Goal: Transaction & Acquisition: Purchase product/service

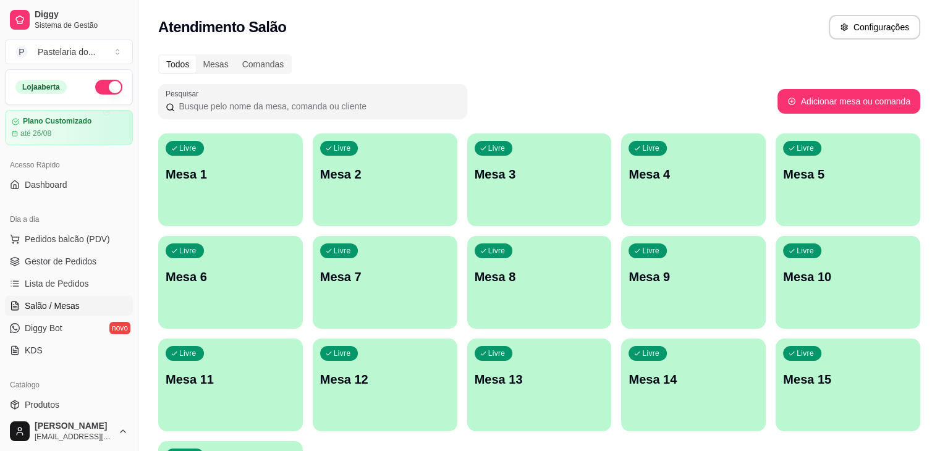
click at [776, 297] on div "Livre Mesa 10" at bounding box center [848, 275] width 145 height 78
click at [467, 289] on div "Livre Mesa 8" at bounding box center [539, 275] width 145 height 78
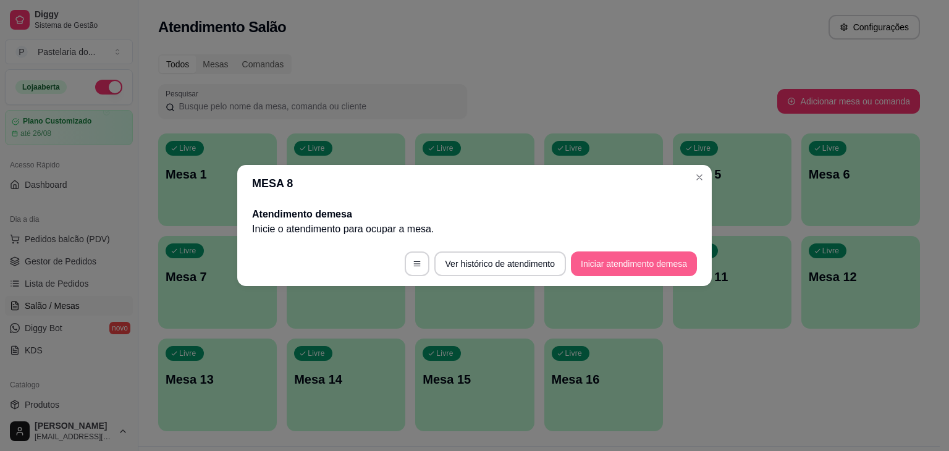
click at [645, 260] on button "Iniciar atendimento de mesa" at bounding box center [634, 264] width 126 height 25
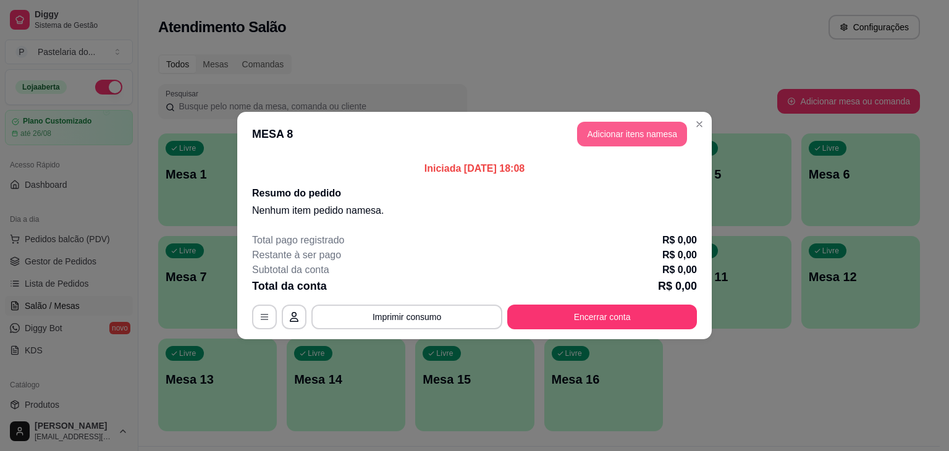
click at [631, 132] on button "Adicionar itens na mesa" at bounding box center [632, 134] width 110 height 25
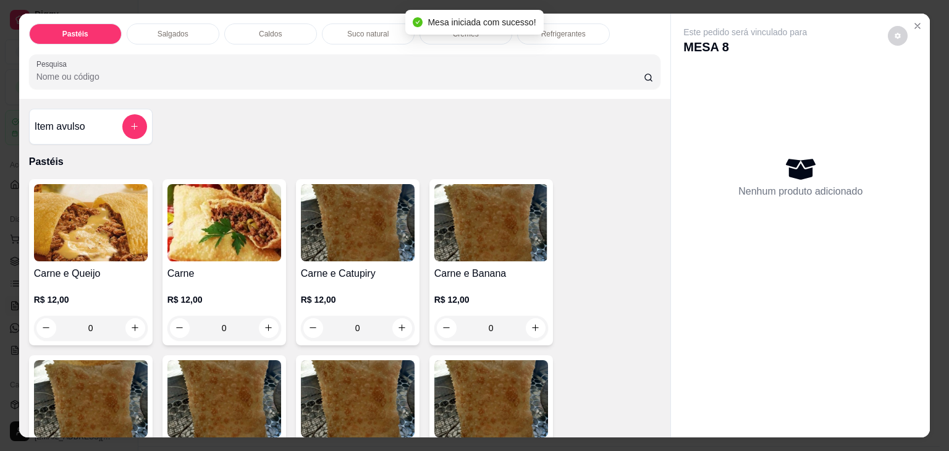
click at [143, 36] on div "Salgados" at bounding box center [173, 33] width 93 height 21
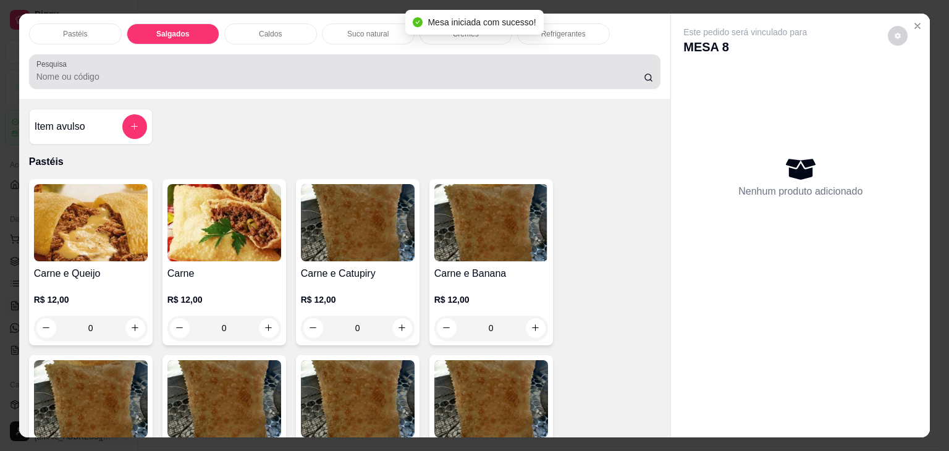
scroll to position [30, 0]
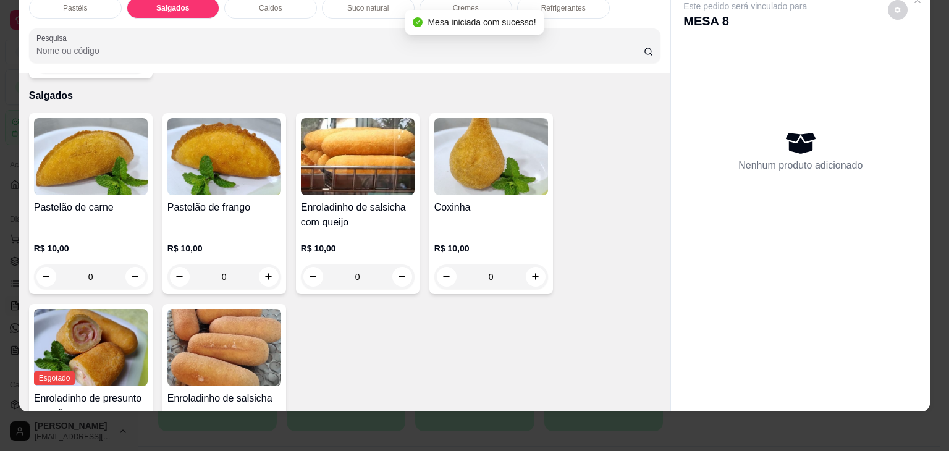
click at [305, 174] on div "Enroladinho de salsicha com queijo R$ 10,00 0" at bounding box center [358, 203] width 124 height 181
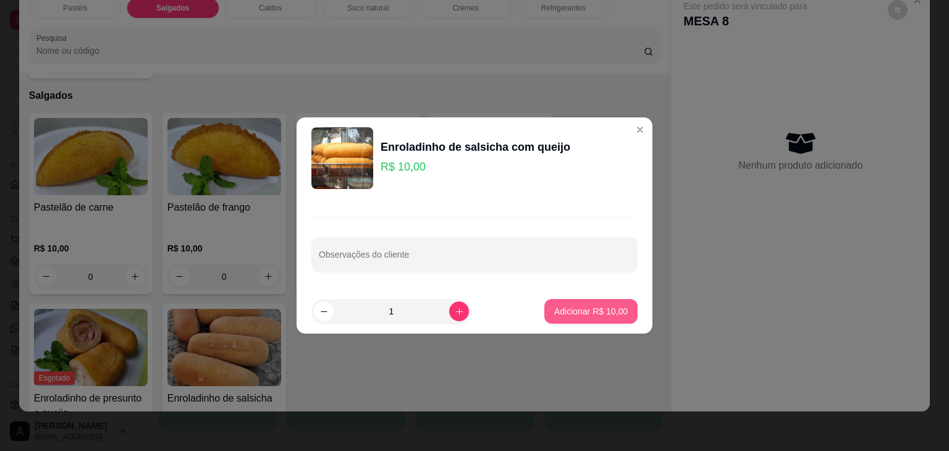
click at [603, 307] on p "Adicionar R$ 10,00" at bounding box center [591, 311] width 74 height 12
type input "1"
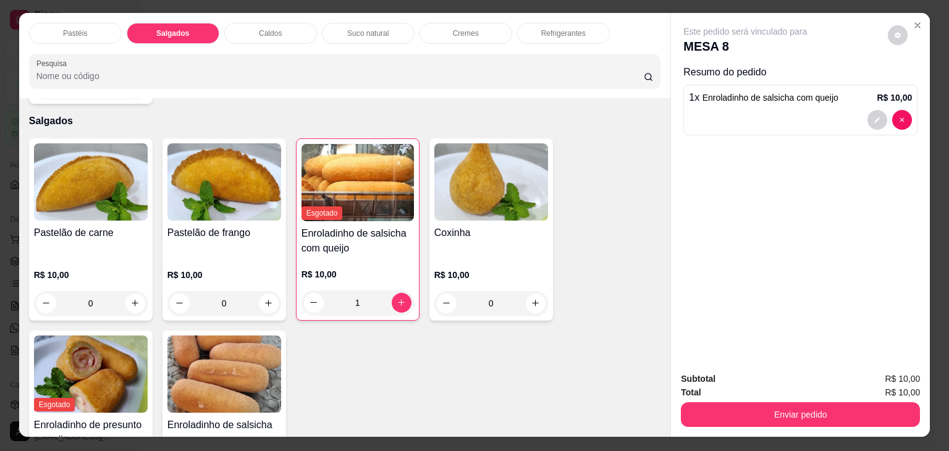
scroll to position [0, 0]
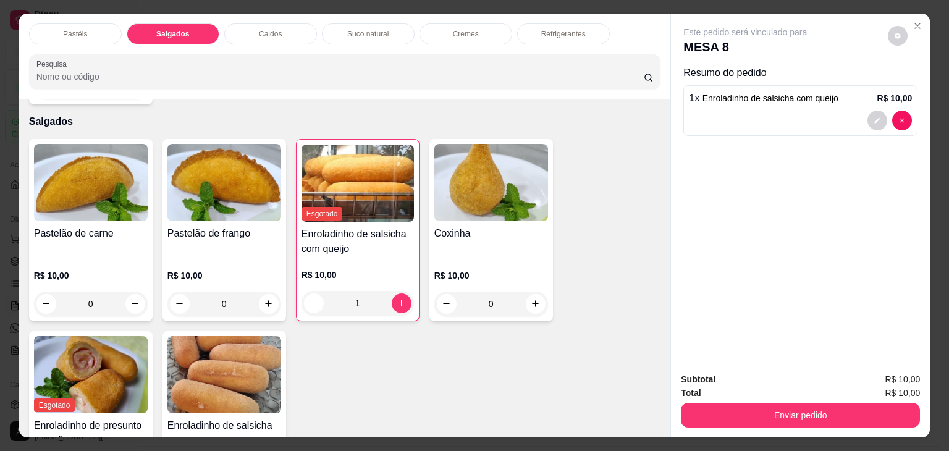
click at [549, 23] on div "Refrigerantes" at bounding box center [563, 33] width 93 height 21
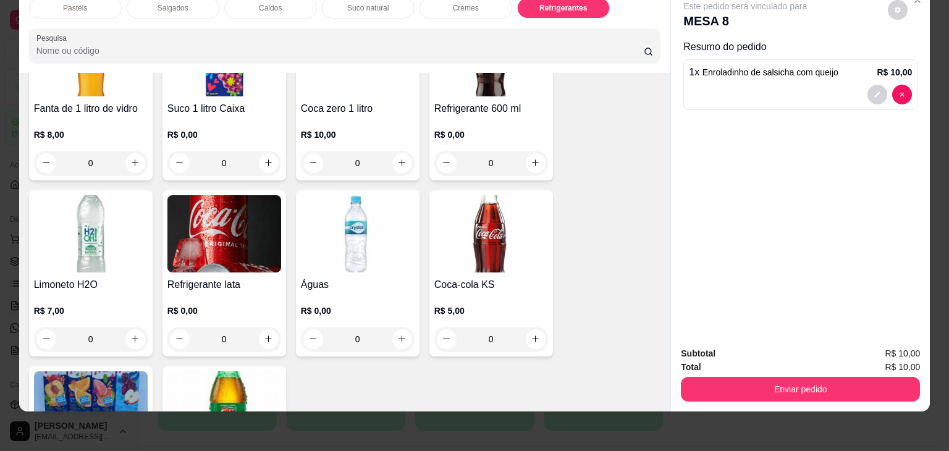
scroll to position [3790, 0]
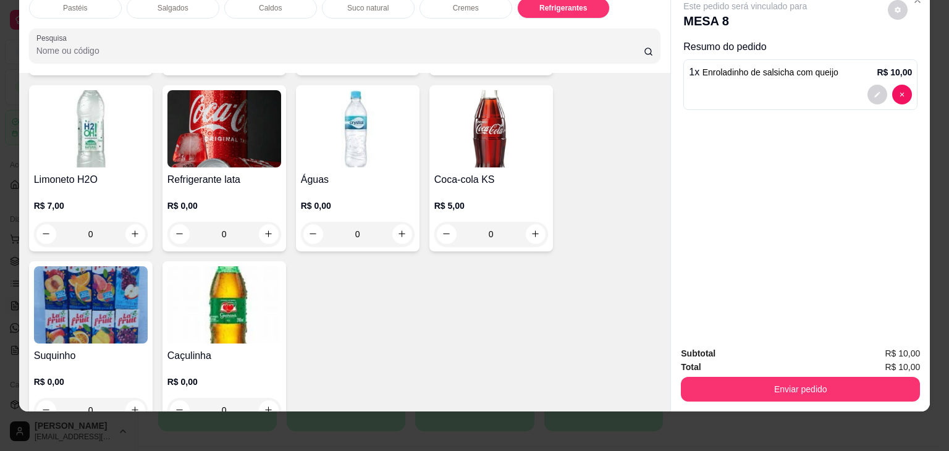
click at [492, 187] on div "R$ 5,00 0" at bounding box center [491, 216] width 114 height 59
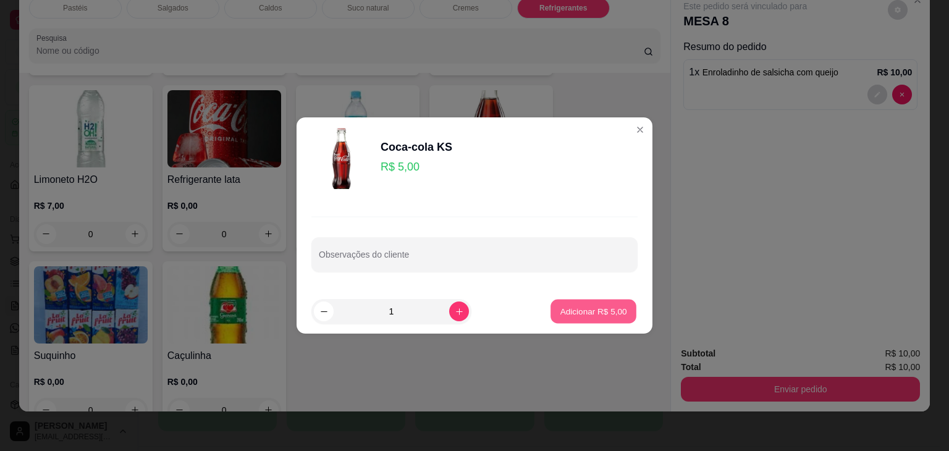
click at [590, 306] on p "Adicionar R$ 5,00" at bounding box center [593, 311] width 67 height 12
type input "1"
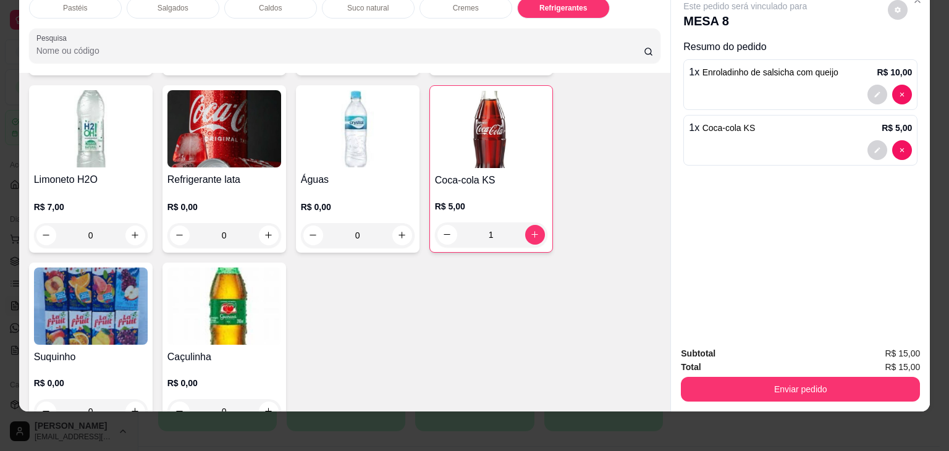
click at [93, 302] on img at bounding box center [91, 306] width 114 height 77
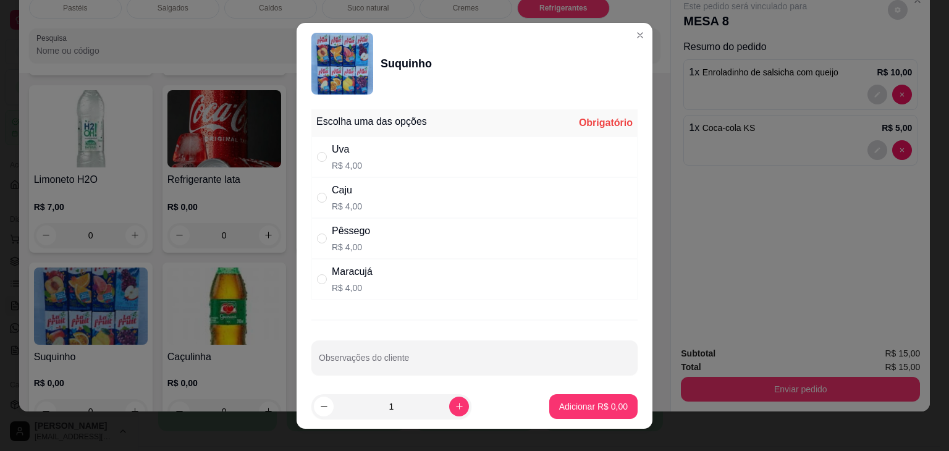
click at [472, 154] on div "Uva R$ 4,00" at bounding box center [474, 157] width 326 height 41
radio input "true"
click at [565, 398] on button "Adicionar R$ 4,00" at bounding box center [593, 406] width 88 height 25
type input "1"
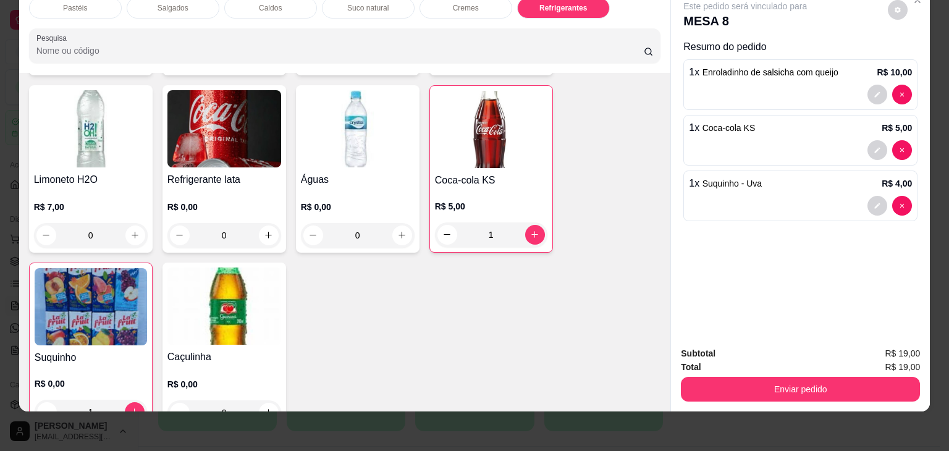
drag, startPoint x: 748, startPoint y: 394, endPoint x: 739, endPoint y: 378, distance: 18.8
click at [748, 394] on div "Subtotal R$ 19,00 Total R$ 19,00 Enviar pedido" at bounding box center [800, 374] width 259 height 75
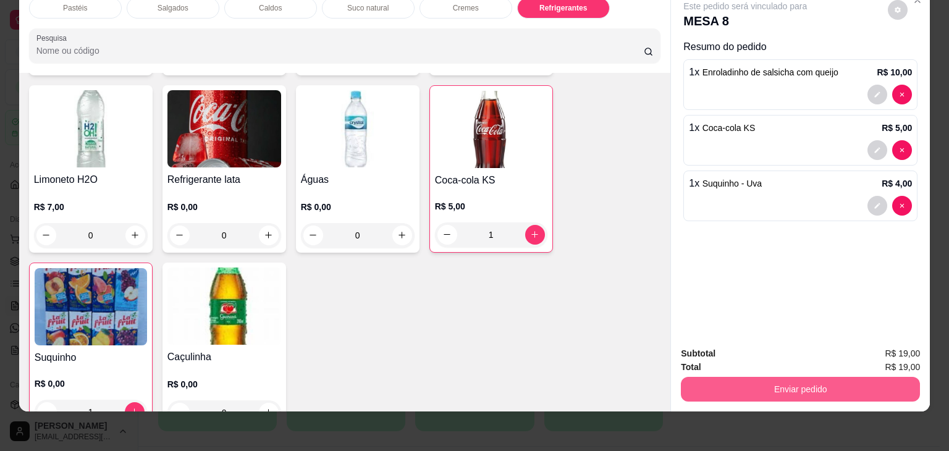
click at [739, 377] on button "Enviar pedido" at bounding box center [800, 389] width 239 height 25
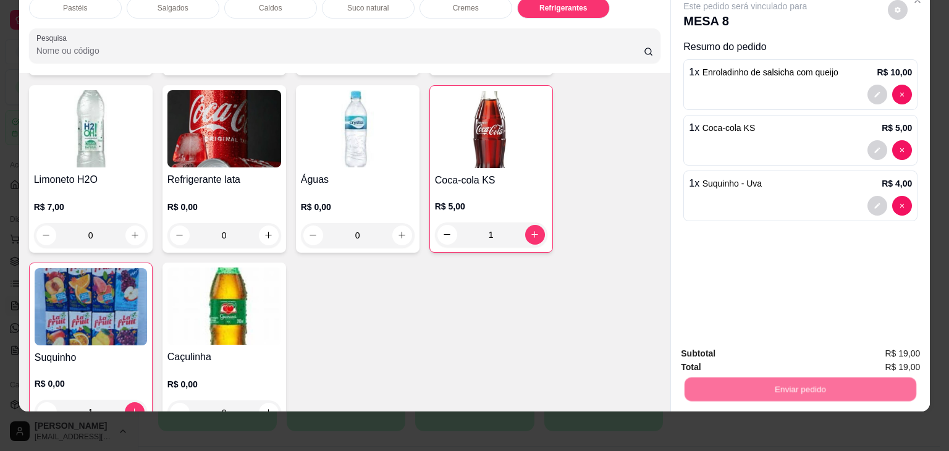
click at [737, 351] on button "Não registrar e enviar pedido" at bounding box center [759, 348] width 125 height 23
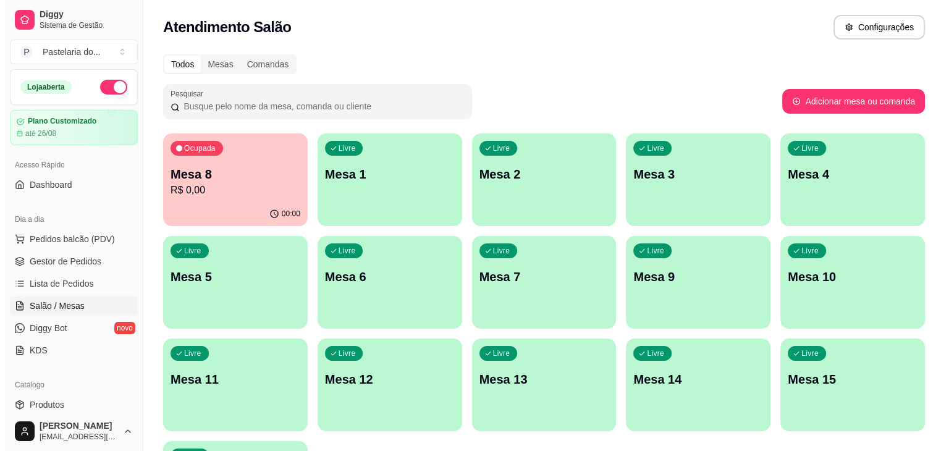
scroll to position [438, 0]
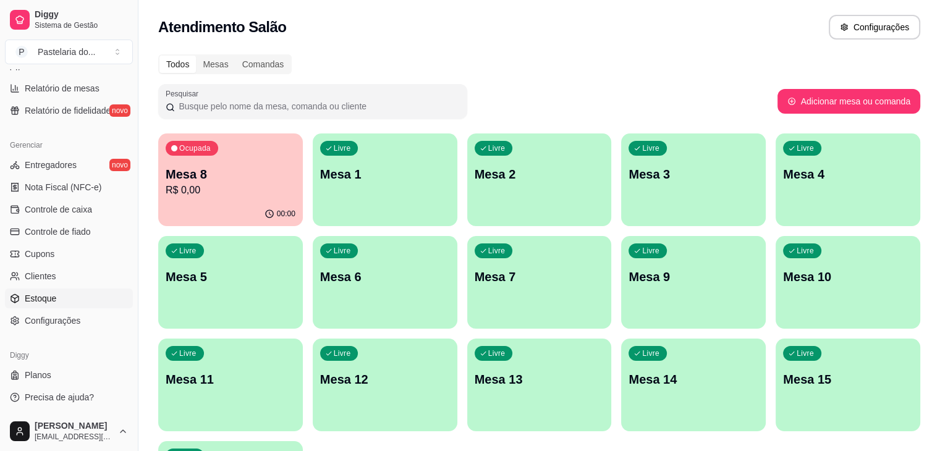
click at [72, 290] on link "Estoque" at bounding box center [69, 299] width 128 height 20
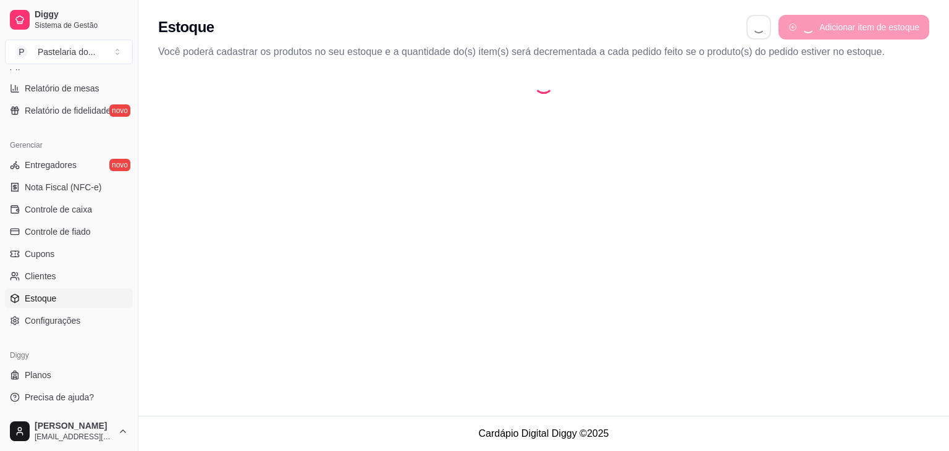
select select "QUANTITY_ORDER"
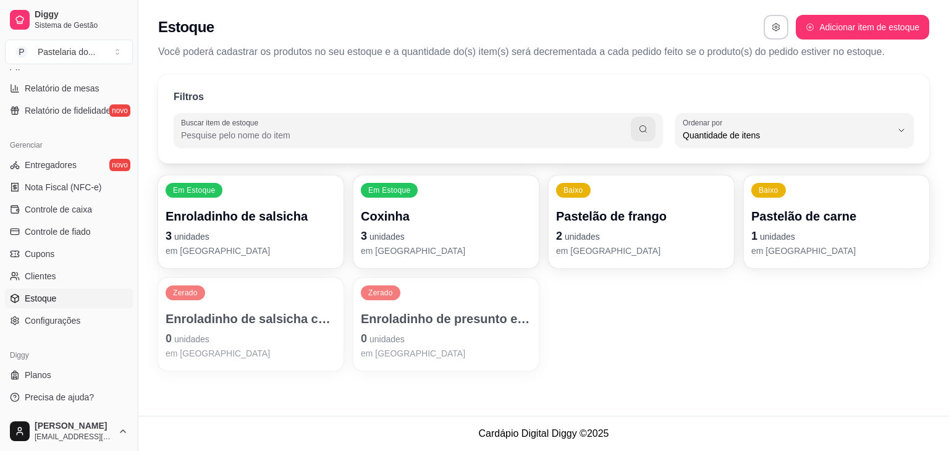
scroll to position [12, 0]
click at [506, 300] on div "Zerado Enroladinho de presunto e queijo 0 unidades em [GEOGRAPHIC_DATA]" at bounding box center [446, 324] width 185 height 93
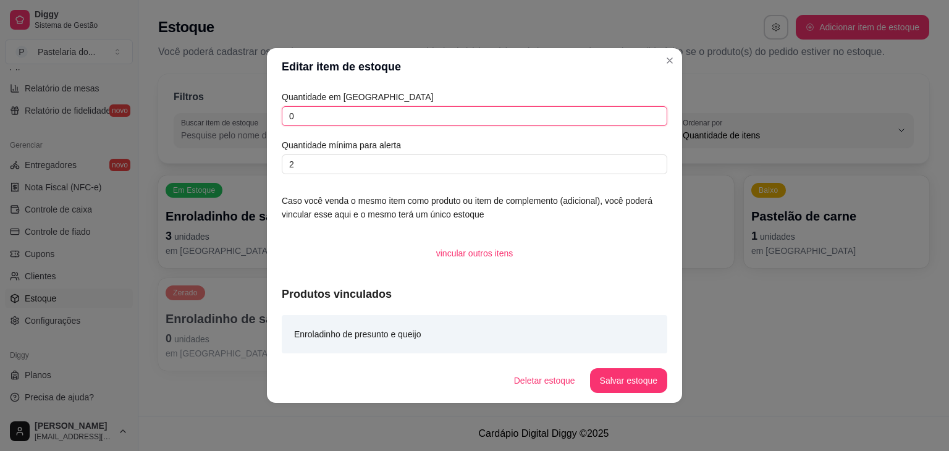
click at [516, 121] on input "0" at bounding box center [475, 116] width 386 height 20
type input "7"
click at [629, 365] on footer "Deletar estoque Salvar estoque" at bounding box center [474, 380] width 415 height 44
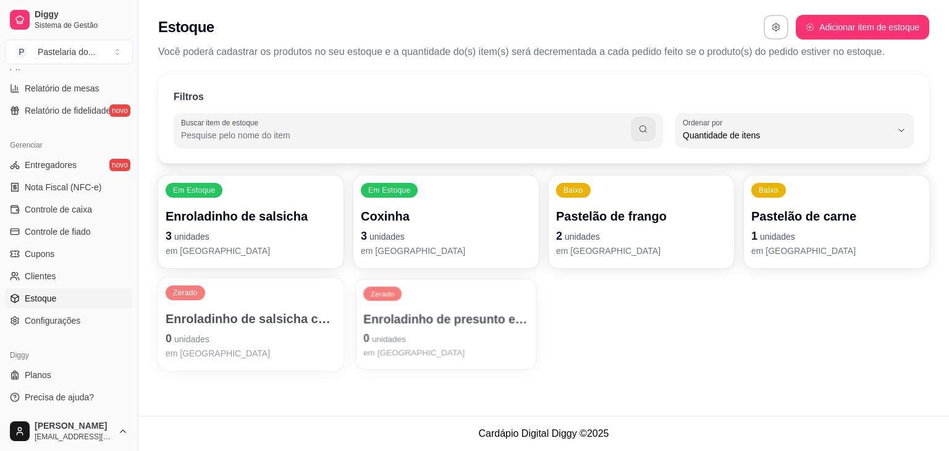
click at [417, 339] on p "0 unidades" at bounding box center [446, 338] width 166 height 17
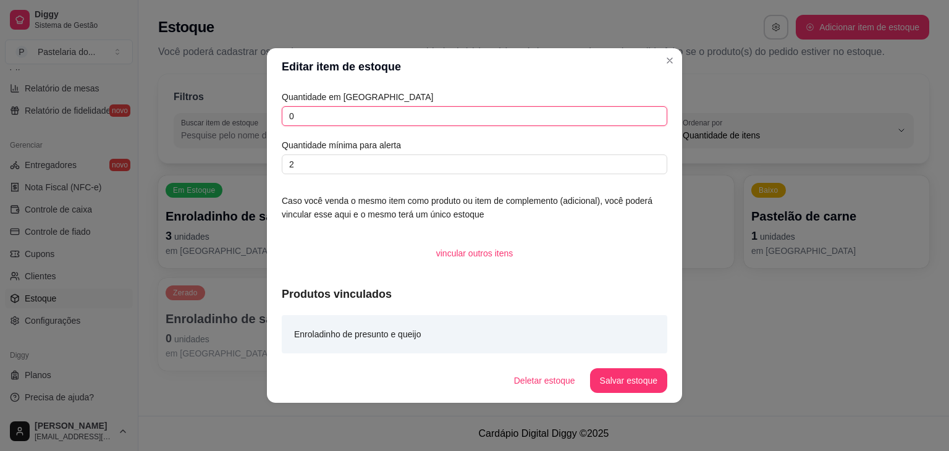
click at [445, 117] on input "0" at bounding box center [475, 116] width 386 height 20
type input "7"
click at [649, 372] on button "Salvar estoque" at bounding box center [628, 380] width 77 height 25
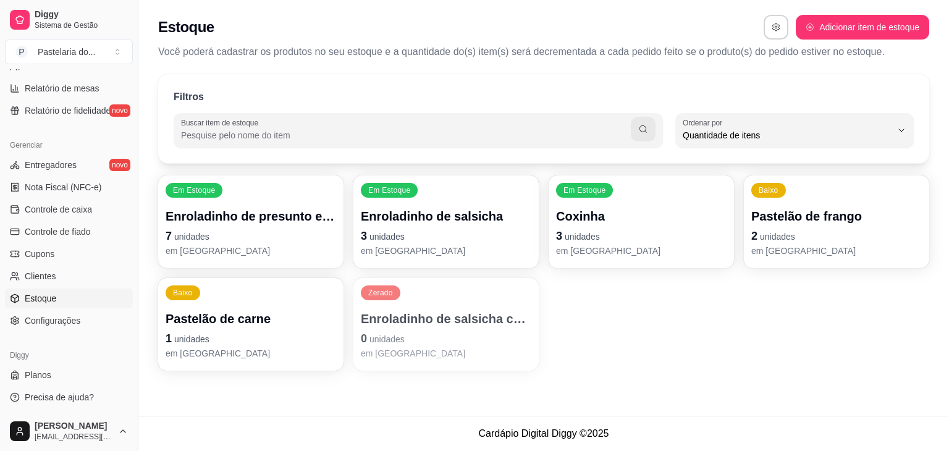
scroll to position [129, 0]
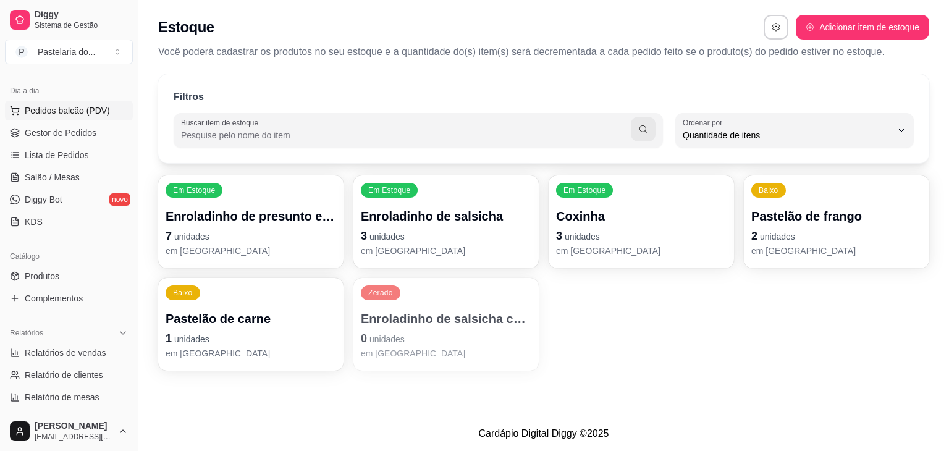
click at [98, 111] on span "Pedidos balcão (PDV)" at bounding box center [67, 110] width 85 height 12
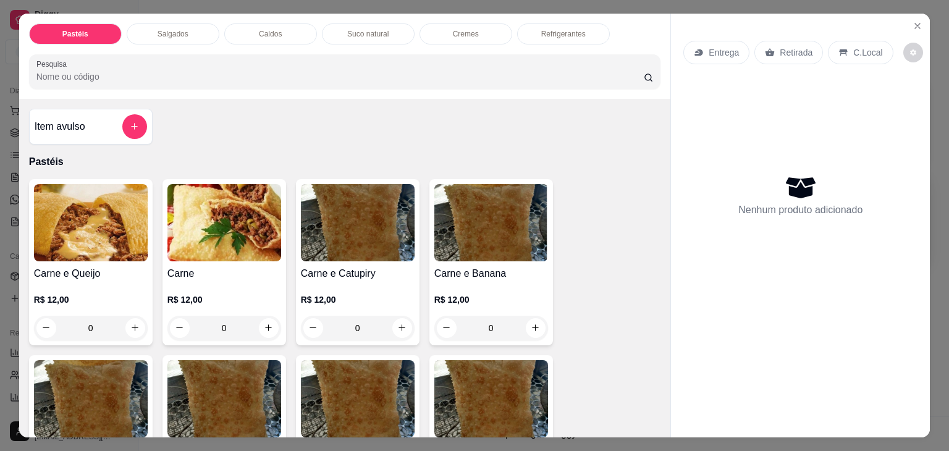
click at [190, 33] on div "Salgados" at bounding box center [173, 33] width 93 height 21
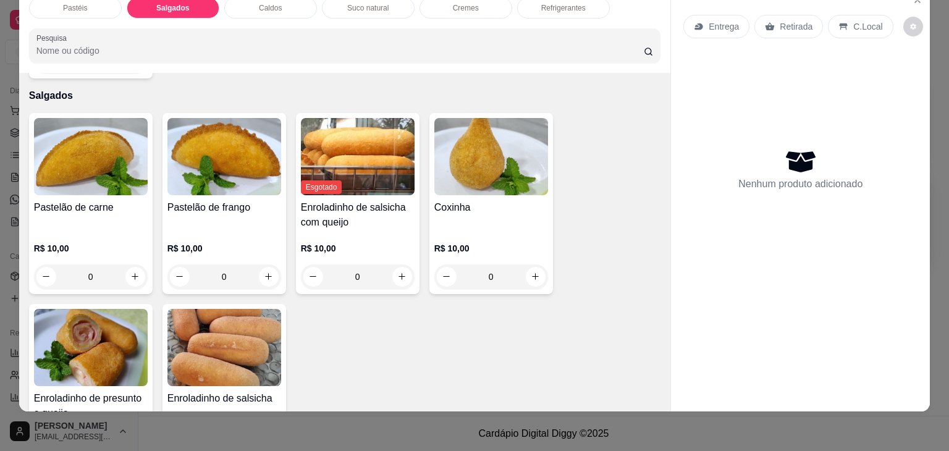
click at [116, 309] on img at bounding box center [91, 347] width 114 height 77
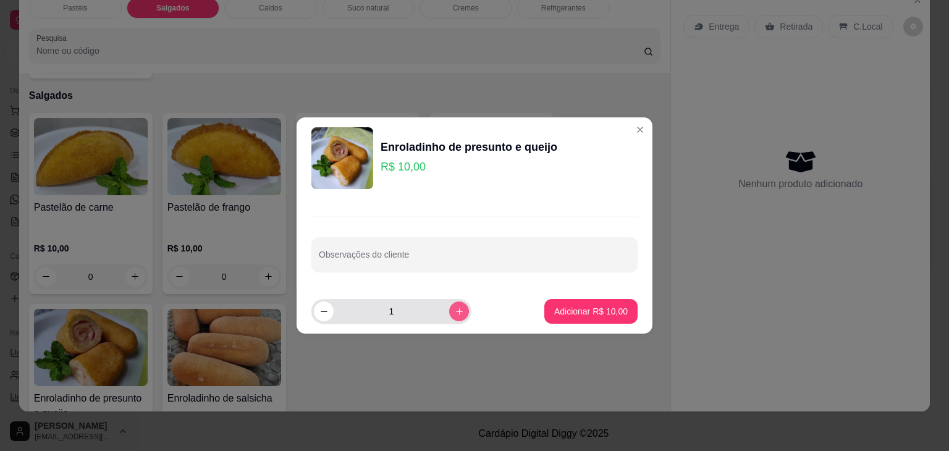
click at [455, 311] on icon "increase-product-quantity" at bounding box center [459, 311] width 9 height 9
type input "2"
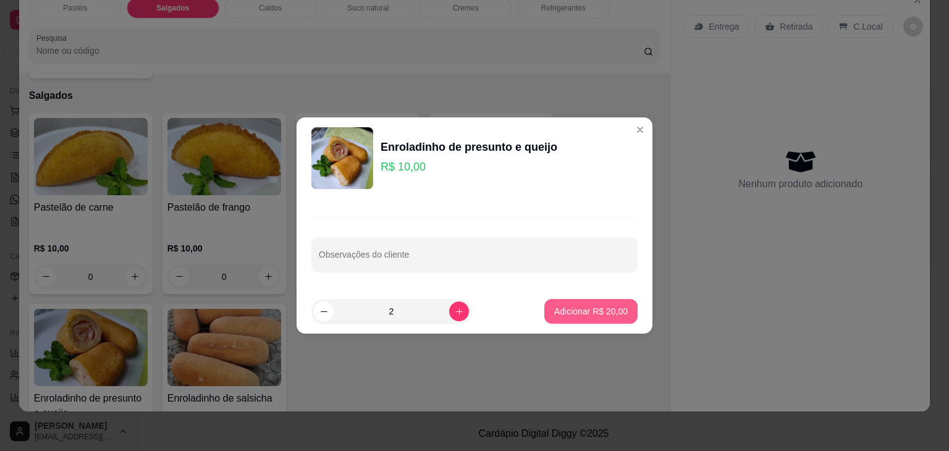
click at [607, 306] on p "Adicionar R$ 20,00" at bounding box center [591, 311] width 74 height 12
type input "2"
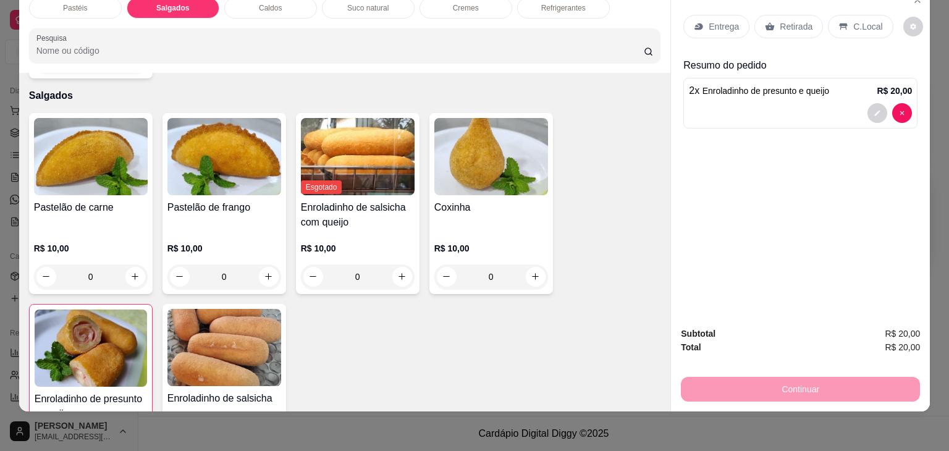
click at [816, 15] on div "Entrega Retirada C.Local" at bounding box center [789, 26] width 210 height 23
click at [813, 17] on div "Retirada" at bounding box center [789, 26] width 69 height 23
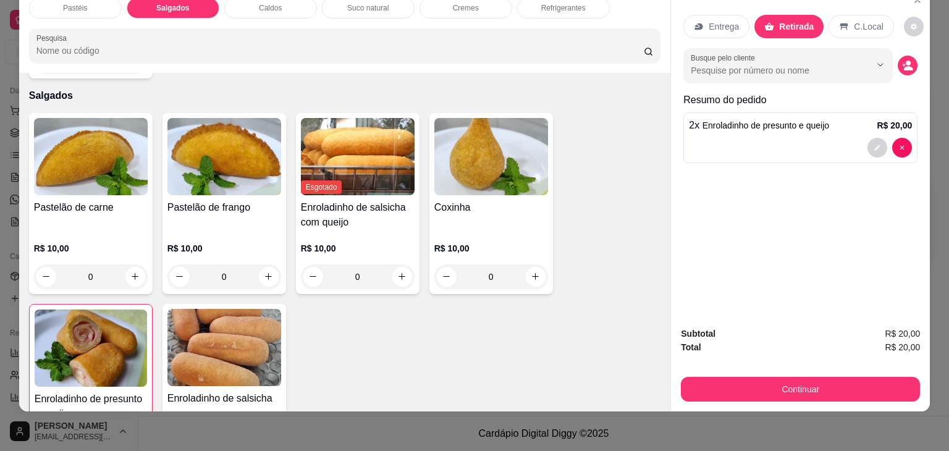
click at [774, 377] on button "Continuar" at bounding box center [800, 389] width 239 height 25
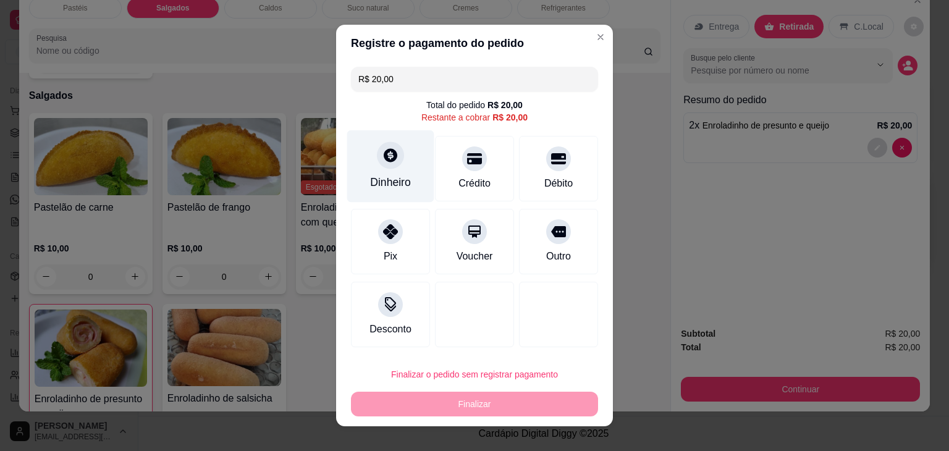
click at [397, 177] on div "Dinheiro" at bounding box center [390, 182] width 41 height 16
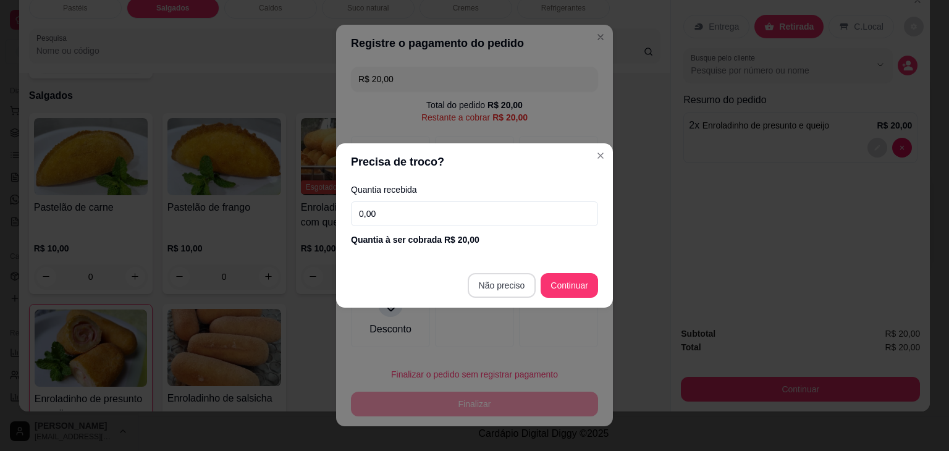
type input "R$ 0,00"
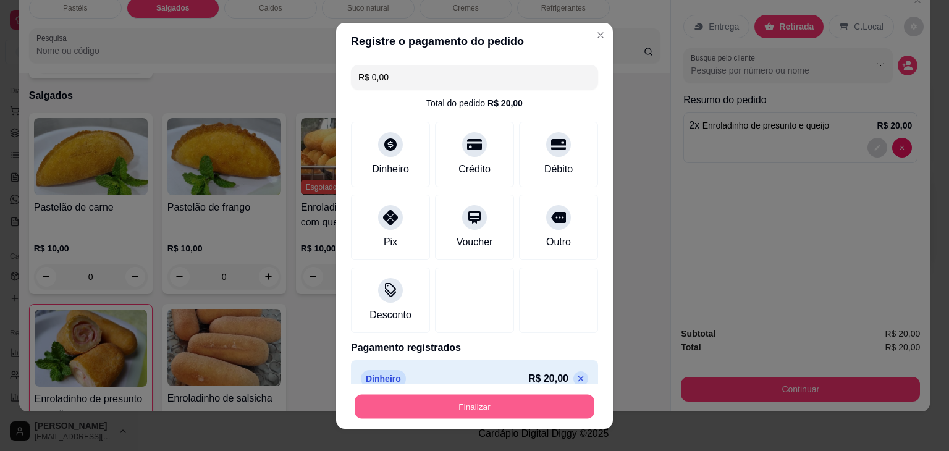
click at [536, 404] on button "Finalizar" at bounding box center [475, 406] width 240 height 24
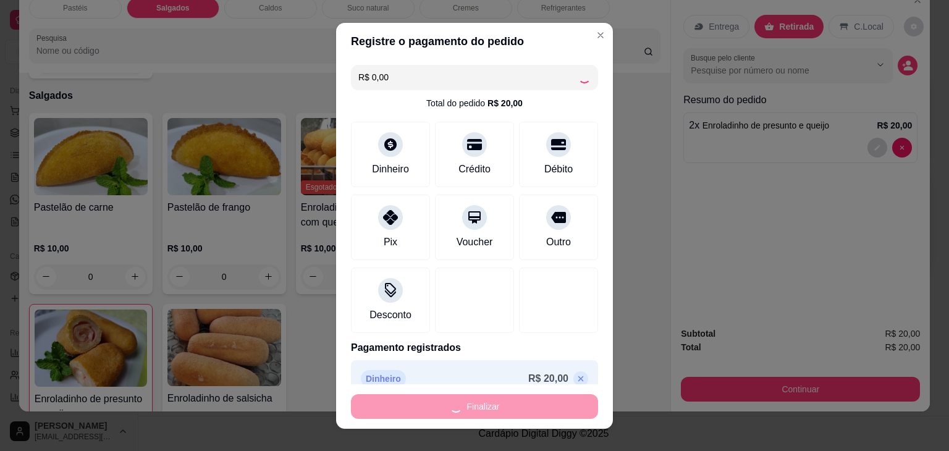
type input "0"
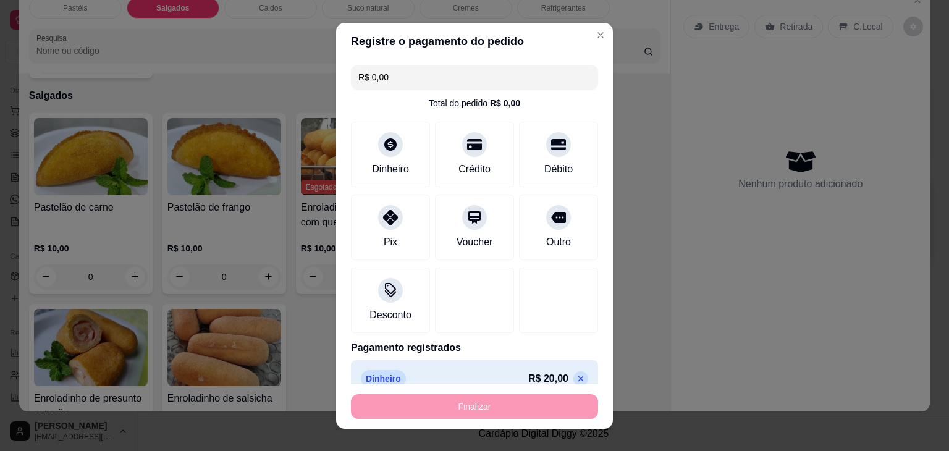
type input "-R$ 20,00"
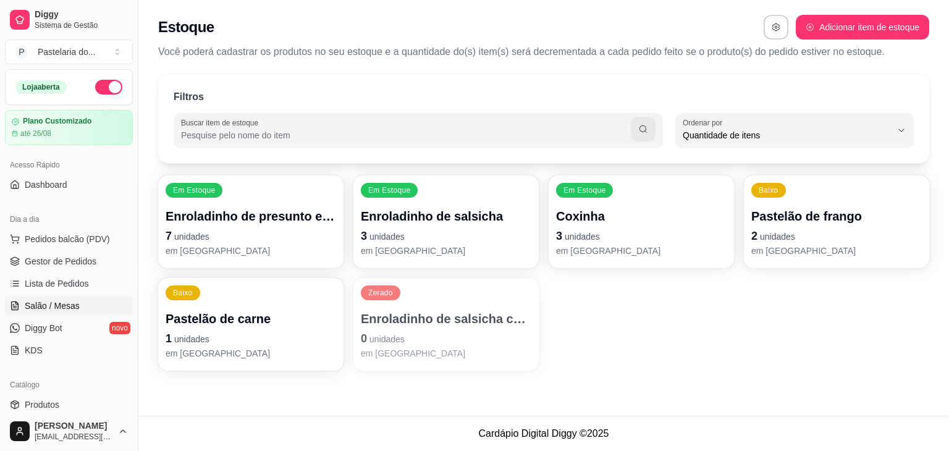
click at [97, 305] on link "Salão / Mesas" at bounding box center [69, 306] width 128 height 20
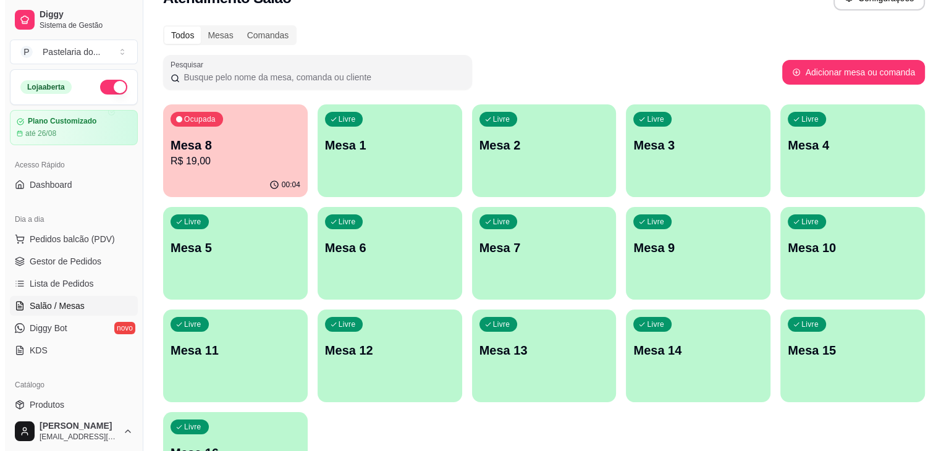
scroll to position [30, 0]
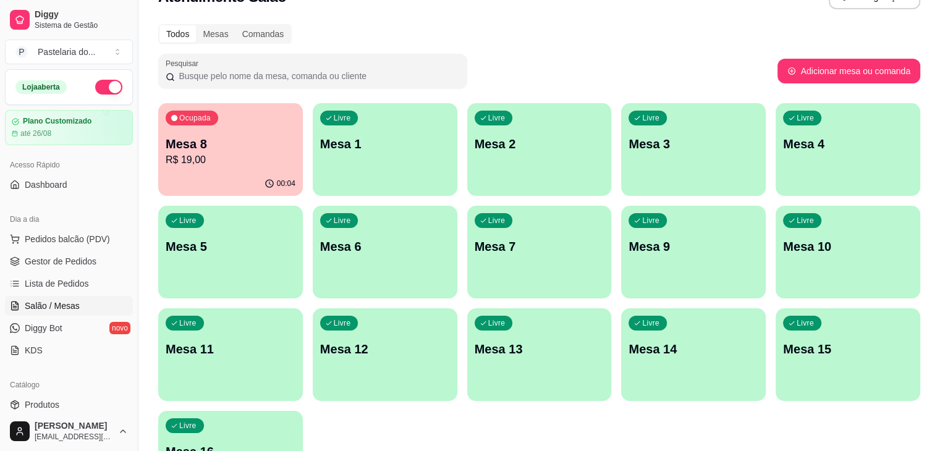
click at [250, 155] on p "R$ 19,00" at bounding box center [231, 160] width 130 height 15
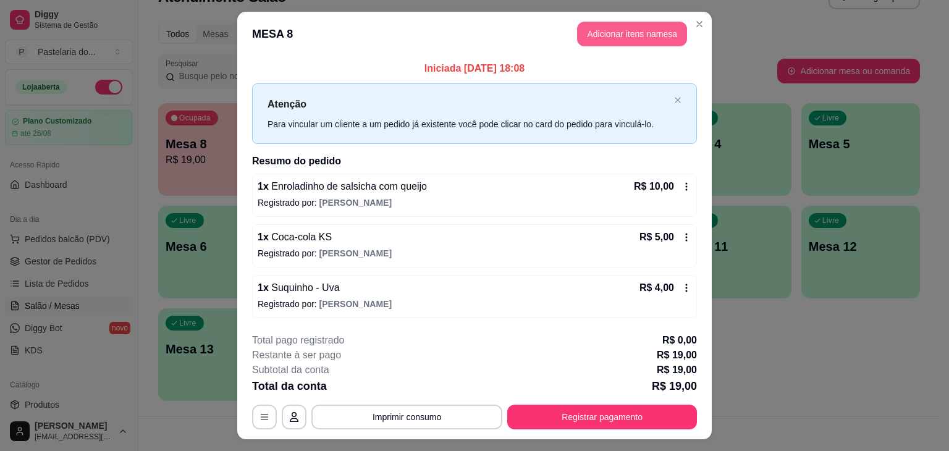
click at [645, 40] on button "Adicionar itens na mesa" at bounding box center [632, 34] width 110 height 25
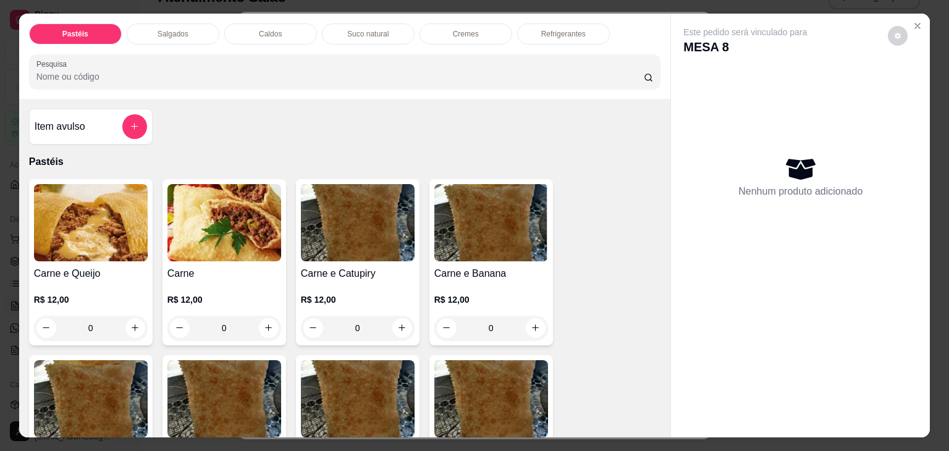
click at [187, 36] on div "Salgados" at bounding box center [173, 33] width 93 height 21
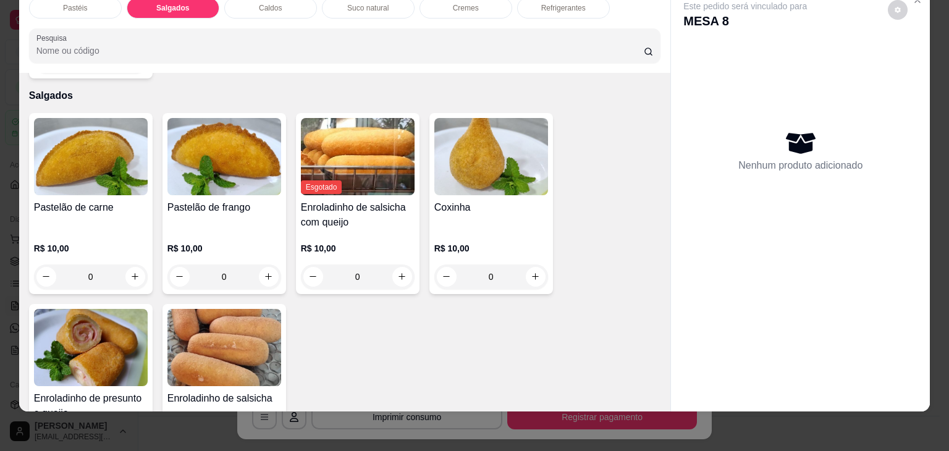
click at [129, 309] on img at bounding box center [91, 347] width 114 height 77
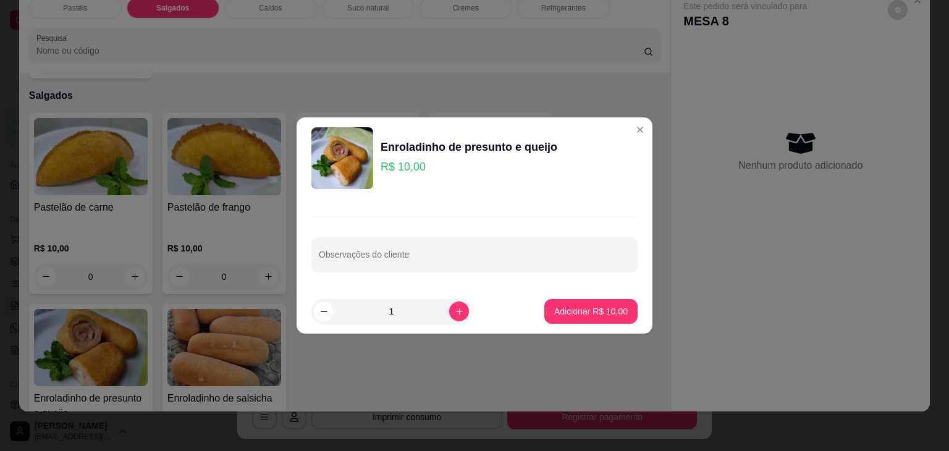
click at [589, 319] on button "Adicionar R$ 10,00" at bounding box center [590, 311] width 93 height 25
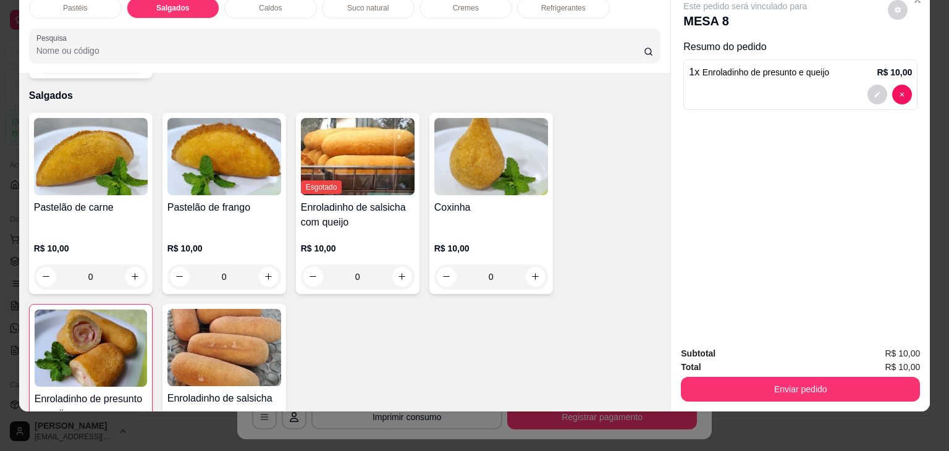
type input "1"
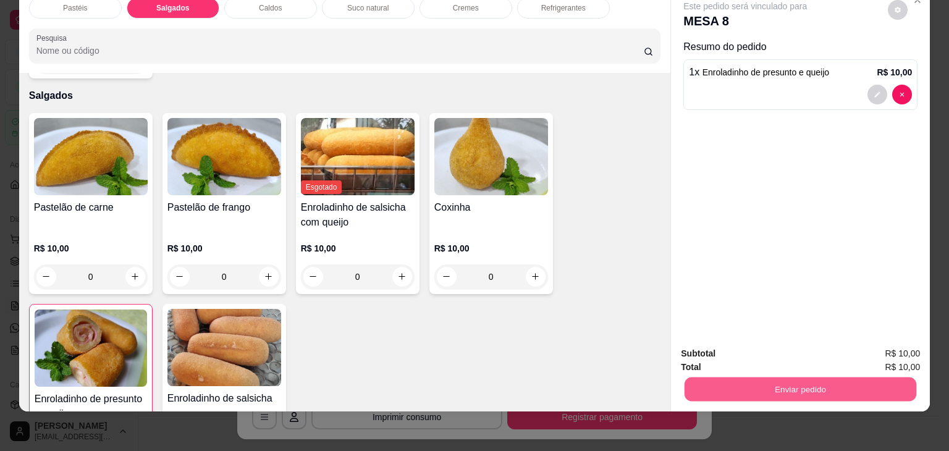
click at [761, 378] on button "Enviar pedido" at bounding box center [801, 390] width 232 height 24
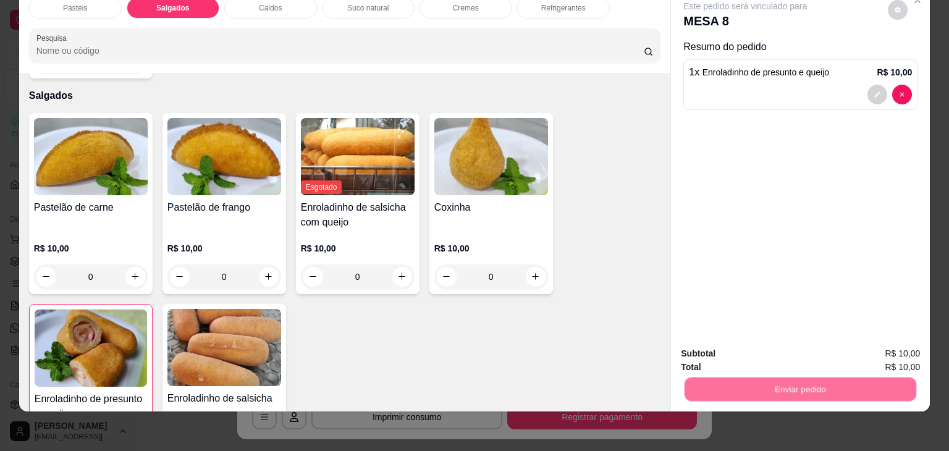
click at [766, 354] on button "Não registrar e enviar pedido" at bounding box center [759, 349] width 129 height 23
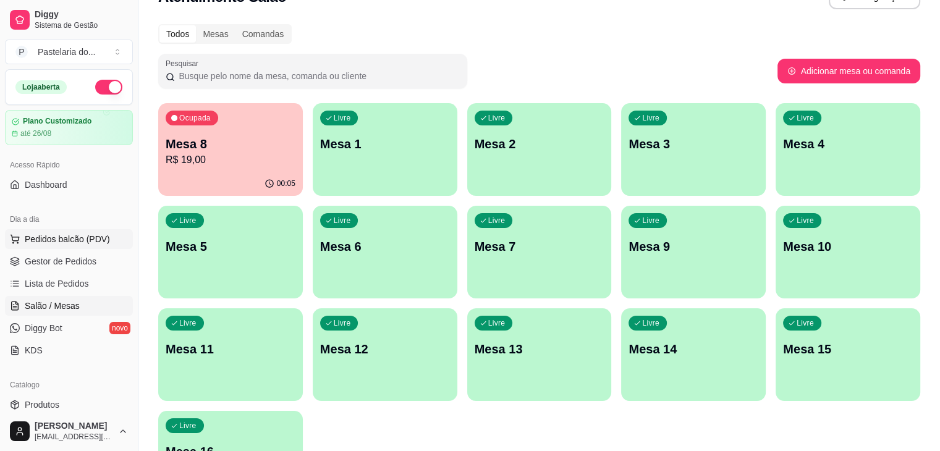
click at [52, 234] on span "Pedidos balcão (PDV)" at bounding box center [67, 239] width 85 height 12
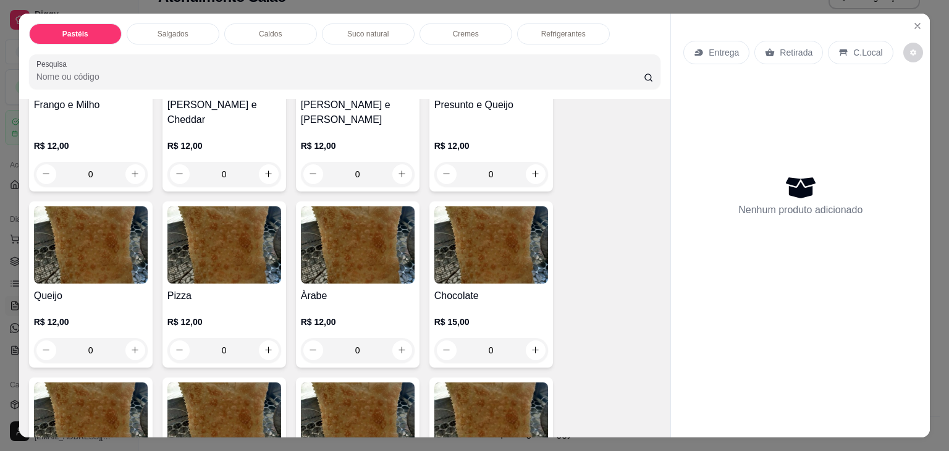
scroll to position [742, 0]
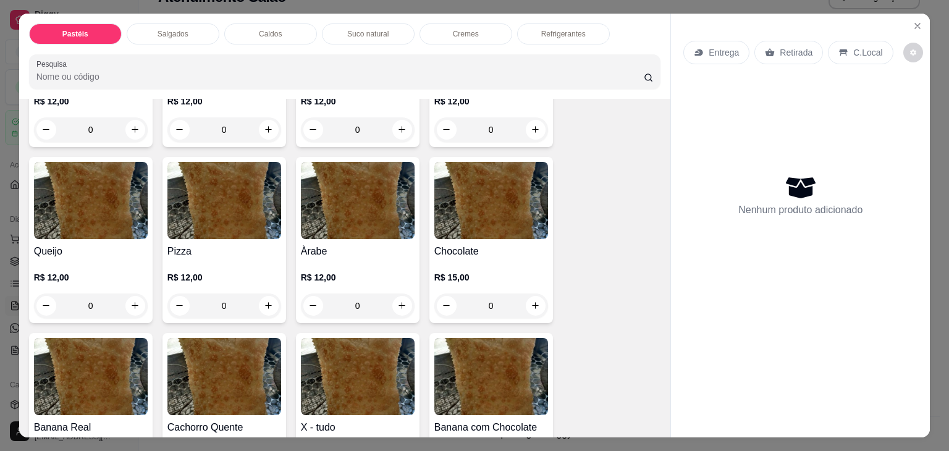
click at [200, 202] on img at bounding box center [224, 200] width 114 height 77
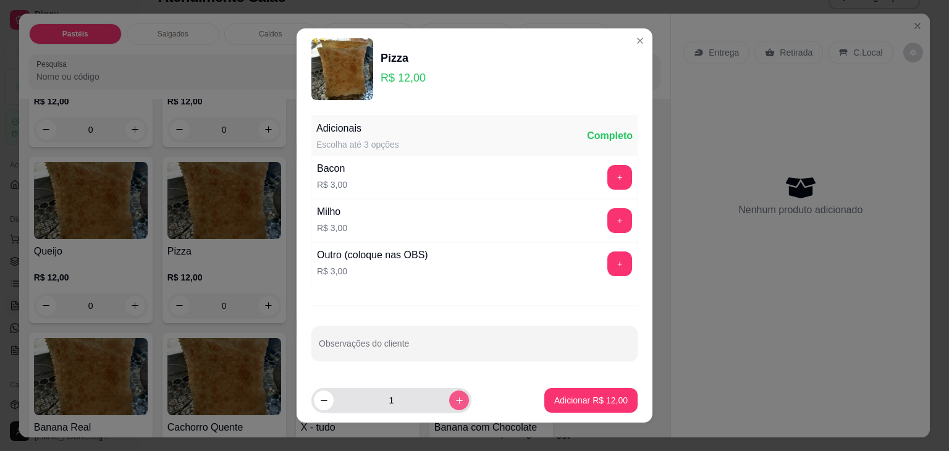
click at [455, 401] on icon "increase-product-quantity" at bounding box center [459, 400] width 9 height 9
type input "2"
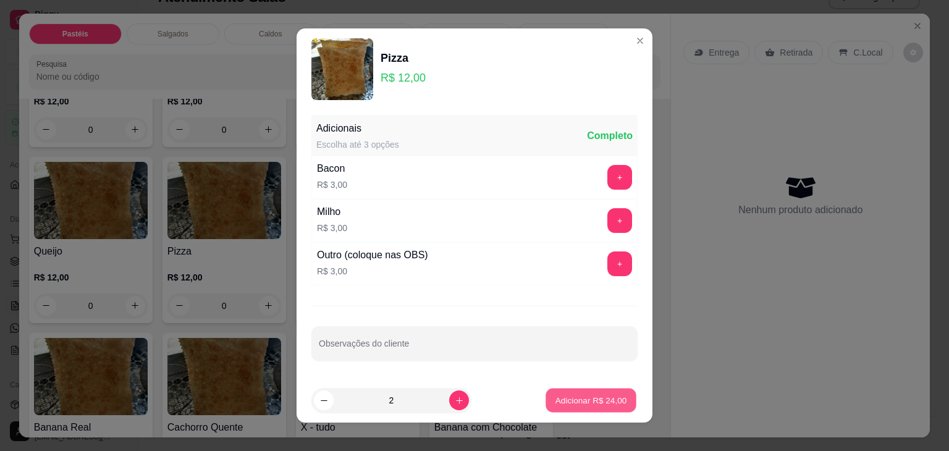
click at [546, 400] on button "Adicionar R$ 24,00" at bounding box center [591, 401] width 91 height 24
type input "2"
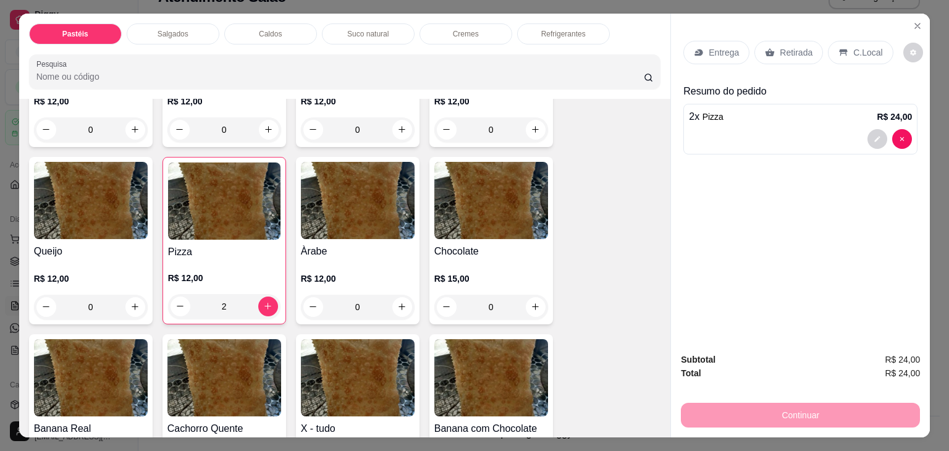
click at [829, 42] on div "C.Local" at bounding box center [860, 52] width 65 height 23
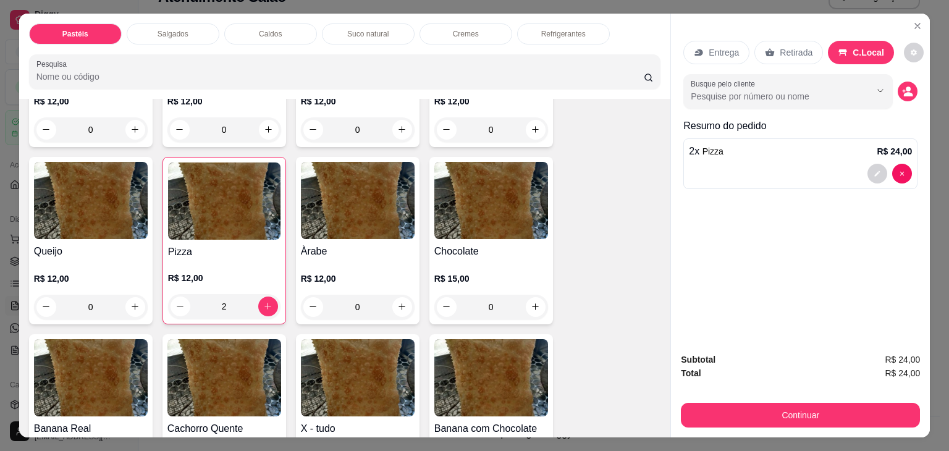
click at [813, 48] on div "Retirada" at bounding box center [789, 52] width 69 height 23
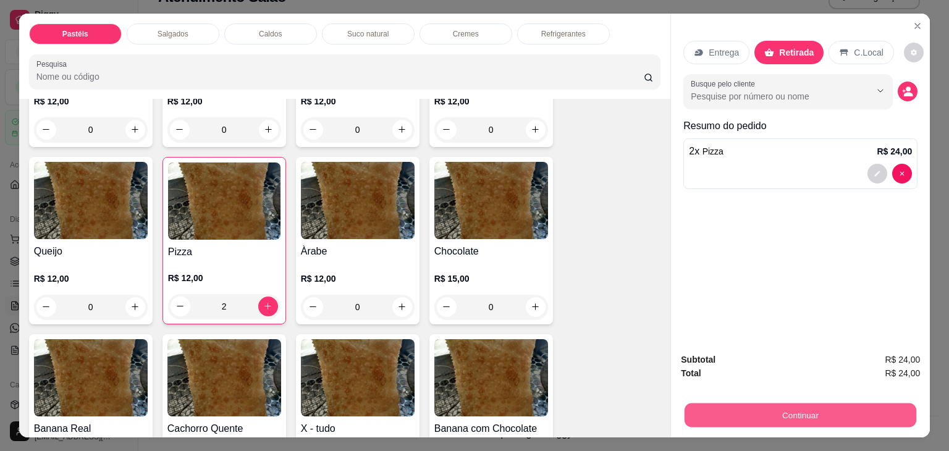
click at [771, 413] on button "Continuar" at bounding box center [801, 416] width 232 height 24
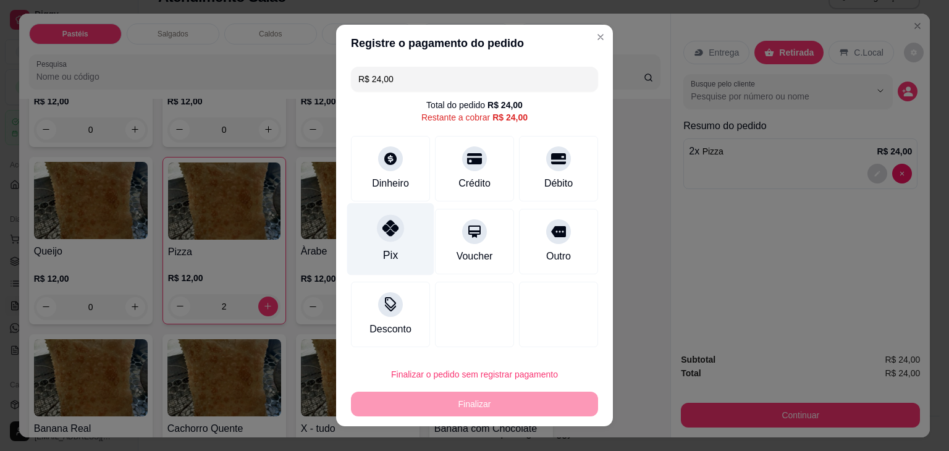
click at [410, 267] on div "Pix" at bounding box center [390, 239] width 87 height 72
type input "R$ 0,00"
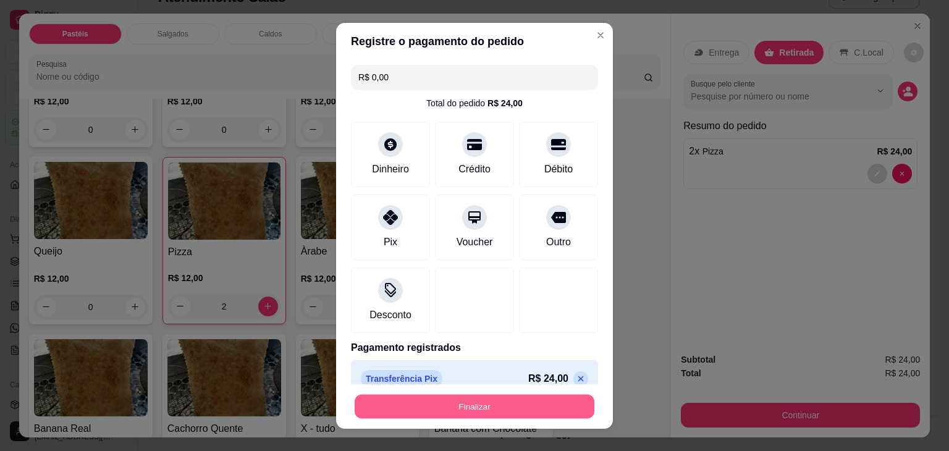
click at [511, 405] on button "Finalizar" at bounding box center [475, 406] width 240 height 24
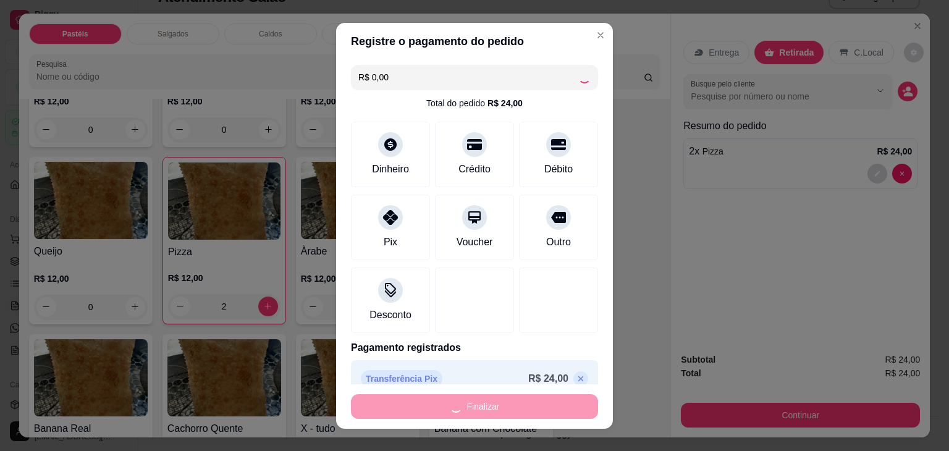
type input "0"
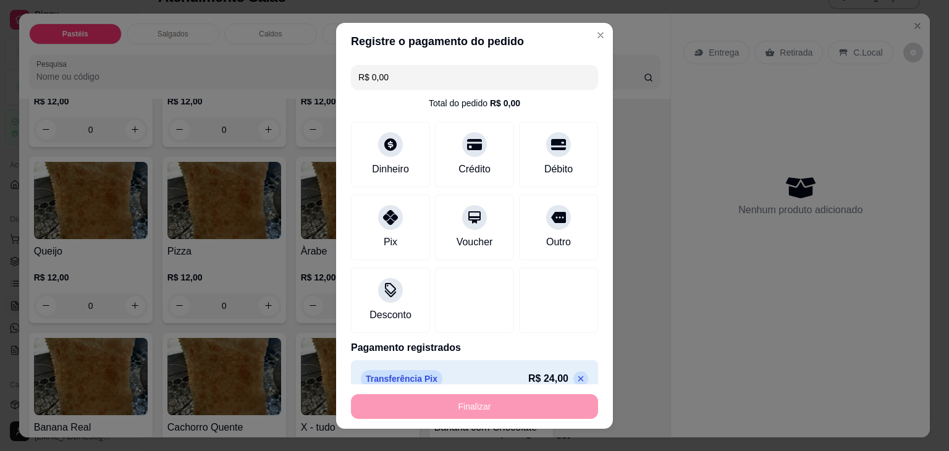
type input "-R$ 24,00"
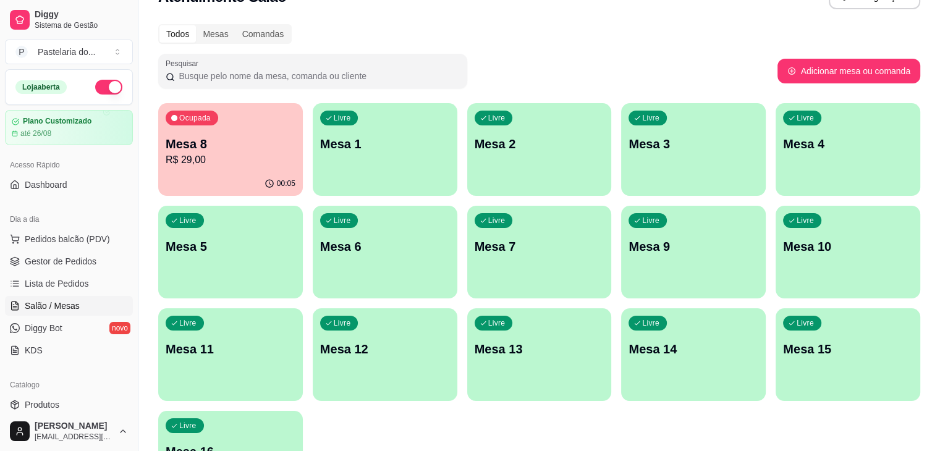
click at [776, 119] on div "Livre Mesa 4" at bounding box center [848, 142] width 145 height 78
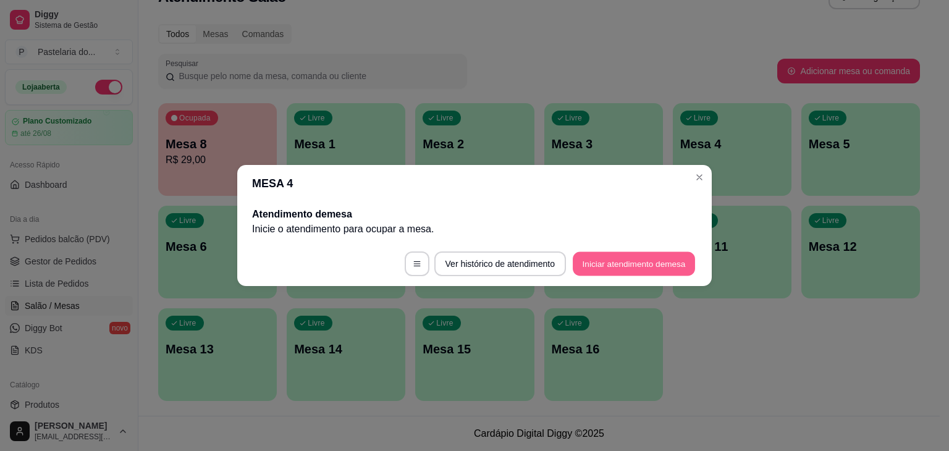
click at [602, 263] on button "Iniciar atendimento de mesa" at bounding box center [634, 264] width 122 height 24
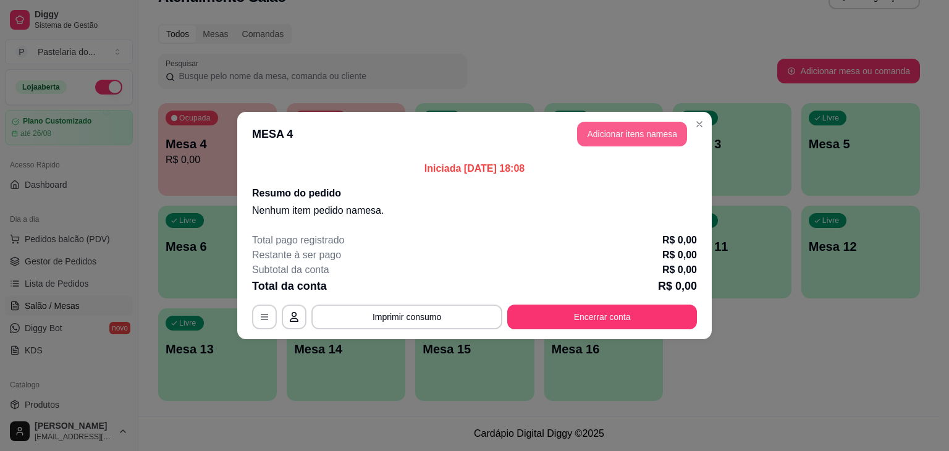
click at [608, 124] on button "Adicionar itens na mesa" at bounding box center [632, 134] width 110 height 25
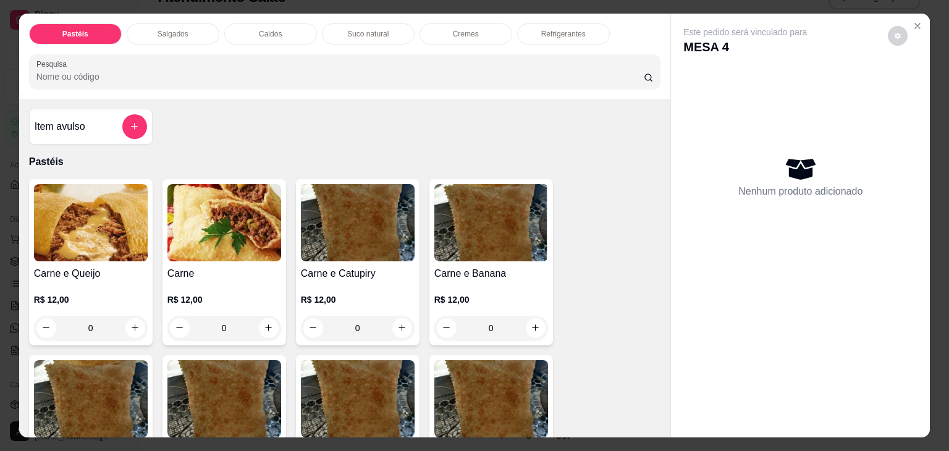
click at [104, 240] on img at bounding box center [91, 222] width 114 height 77
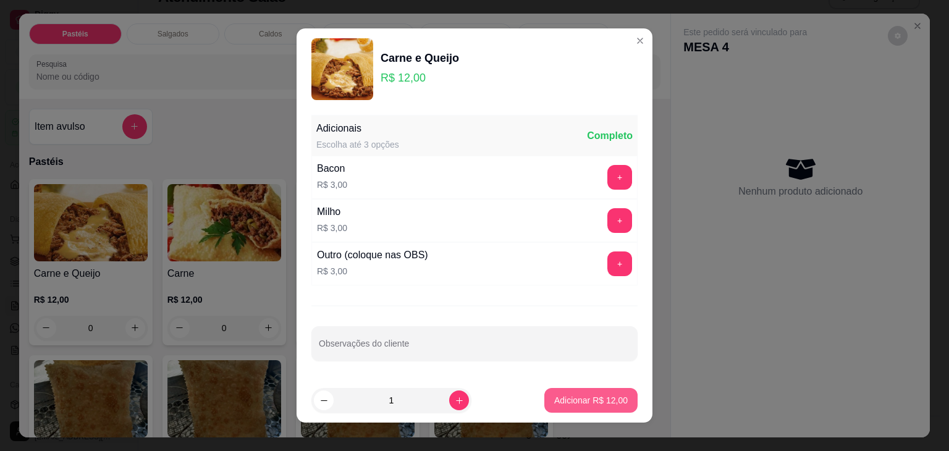
click at [593, 392] on button "Adicionar R$ 12,00" at bounding box center [590, 400] width 93 height 25
type input "1"
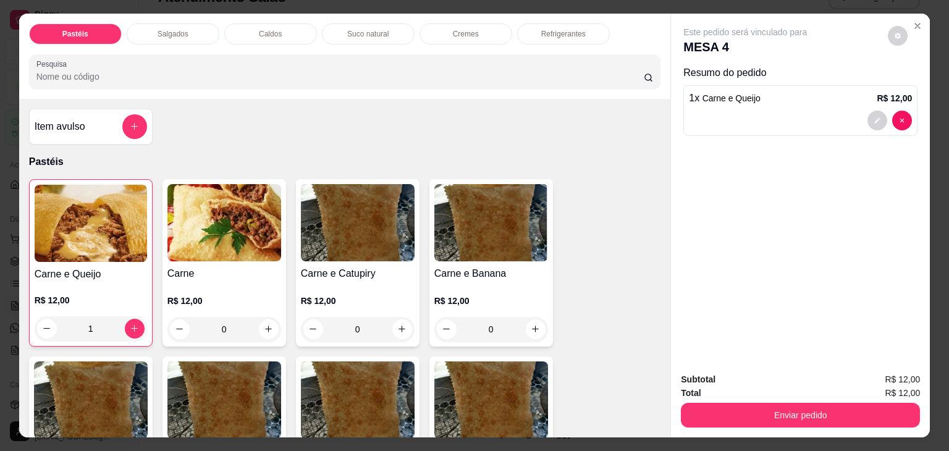
click at [561, 29] on p "Refrigerantes" at bounding box center [563, 34] width 44 height 10
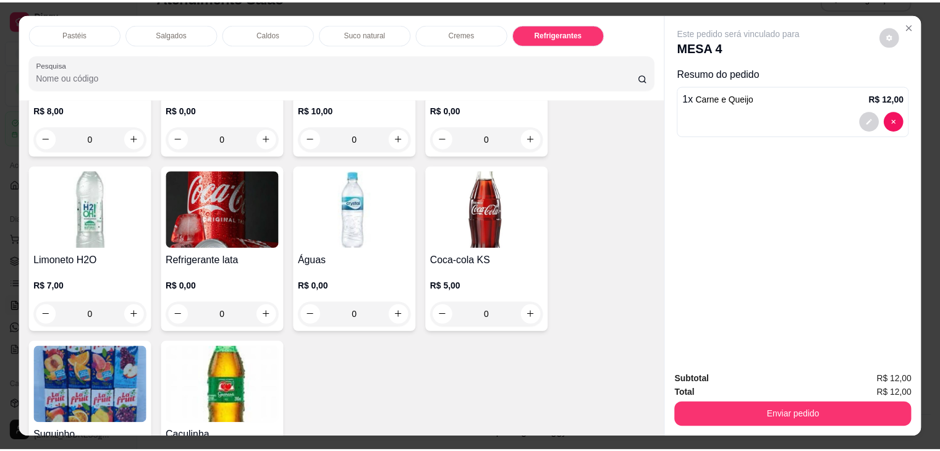
scroll to position [3790, 0]
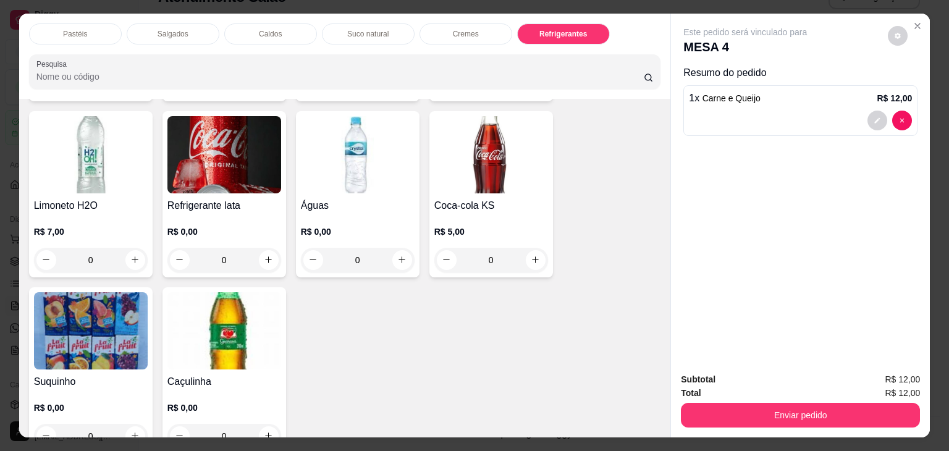
click at [480, 213] on div "R$ 5,00 0" at bounding box center [491, 242] width 114 height 59
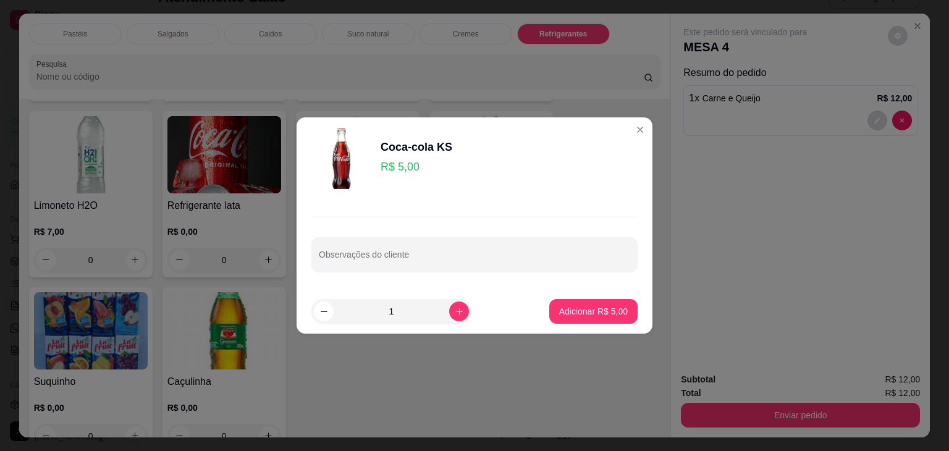
click at [590, 294] on footer "1 Adicionar R$ 5,00" at bounding box center [475, 311] width 356 height 44
click at [607, 312] on p "Adicionar R$ 5,00" at bounding box center [593, 311] width 69 height 12
type input "1"
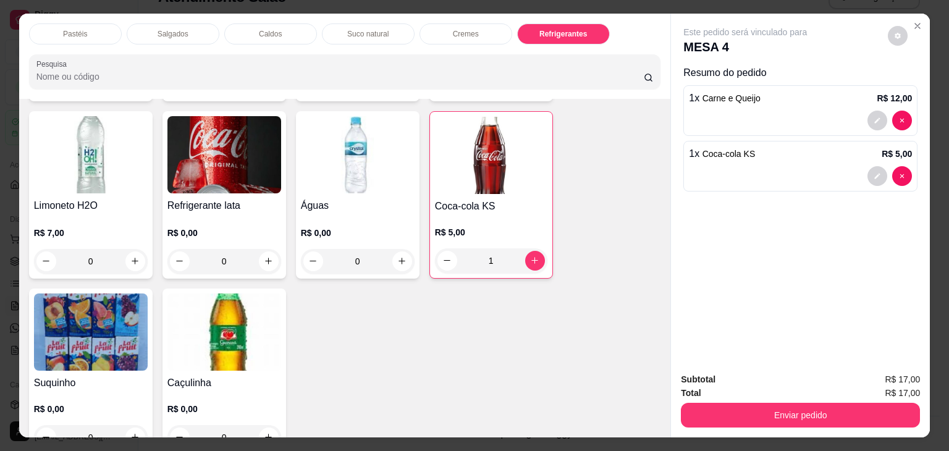
drag, startPoint x: 745, startPoint y: 430, endPoint x: 749, endPoint y: 409, distance: 21.3
click at [746, 426] on div "Subtotal R$ 17,00 Total R$ 17,00 Enviar pedido" at bounding box center [800, 400] width 259 height 75
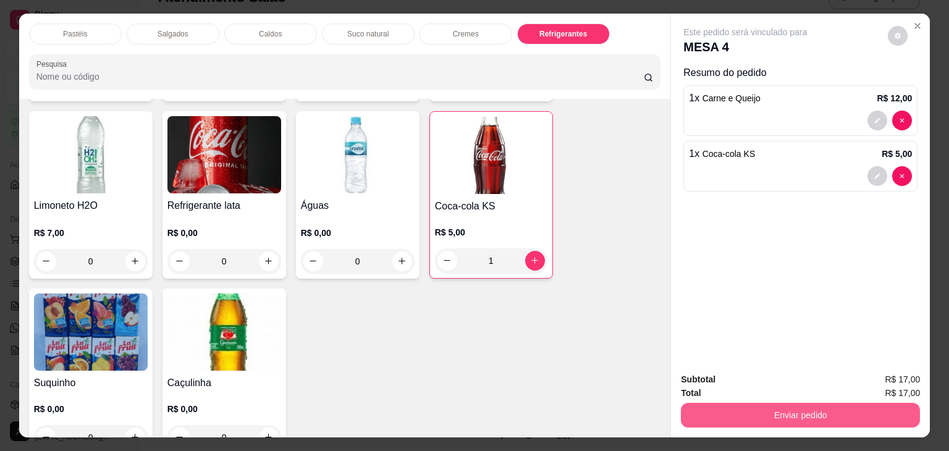
click at [752, 403] on button "Enviar pedido" at bounding box center [800, 415] width 239 height 25
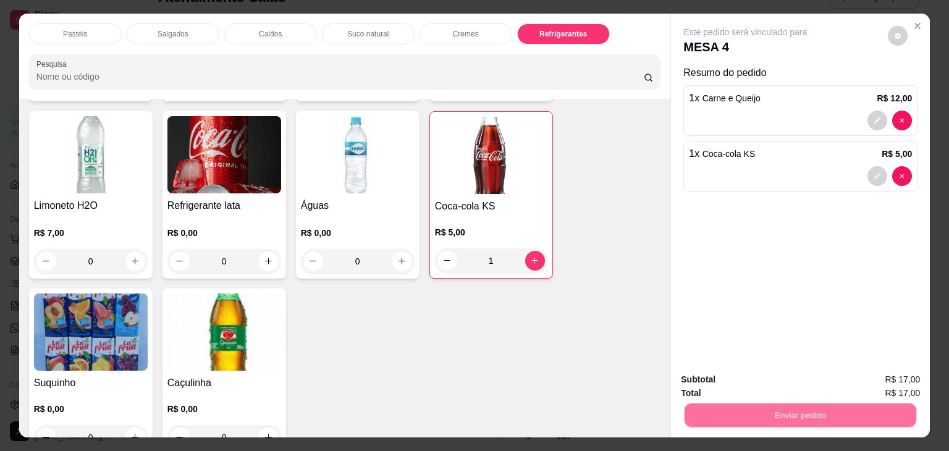
click at [764, 376] on button "Não registrar e enviar pedido" at bounding box center [759, 380] width 129 height 23
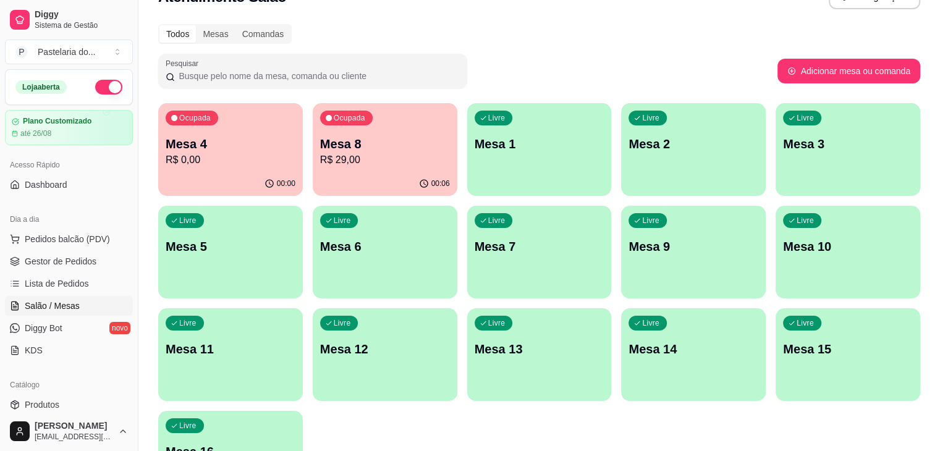
click at [315, 170] on div "Ocupada Mesa 8 R$ 29,00" at bounding box center [385, 137] width 145 height 69
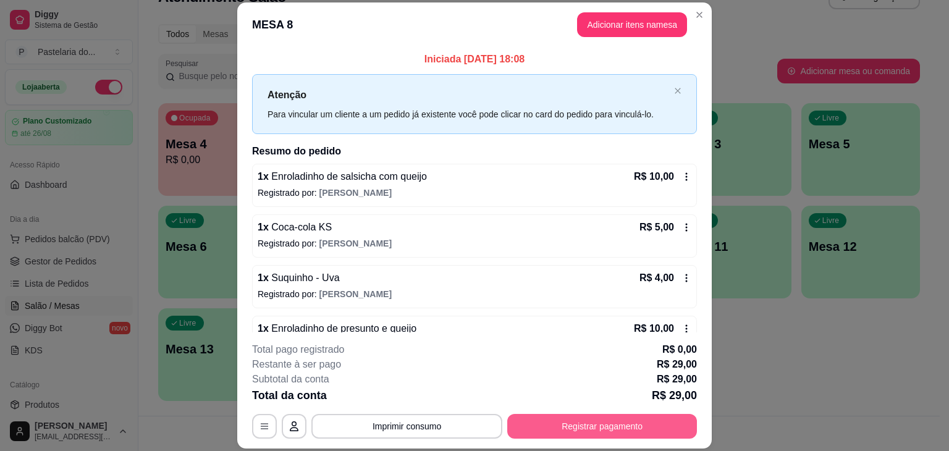
click at [551, 419] on button "Registrar pagamento" at bounding box center [602, 426] width 190 height 25
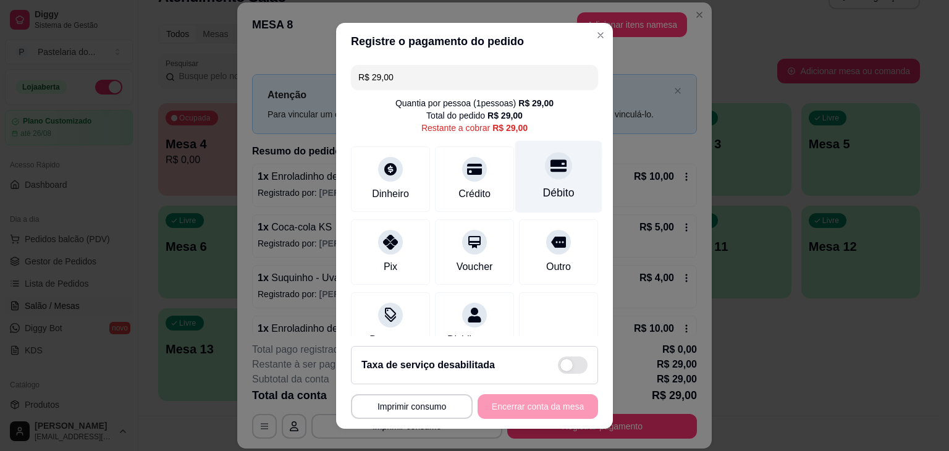
click at [515, 186] on div "Débito" at bounding box center [558, 176] width 87 height 72
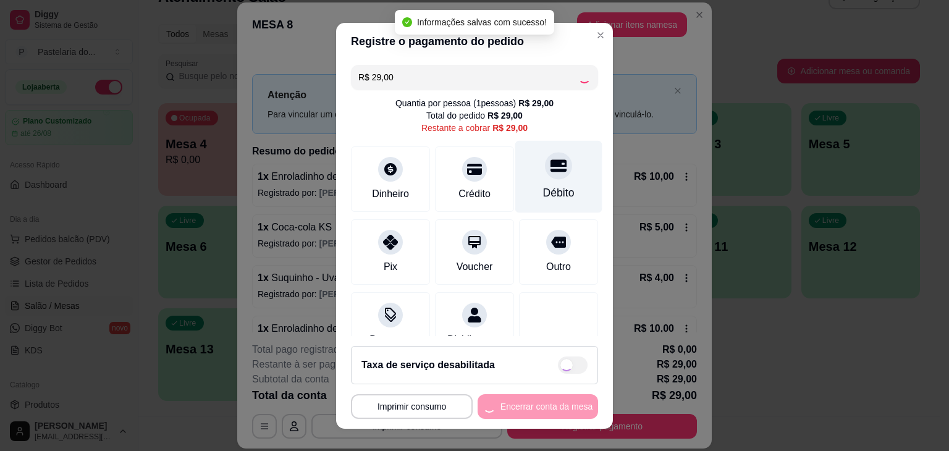
type input "R$ 0,00"
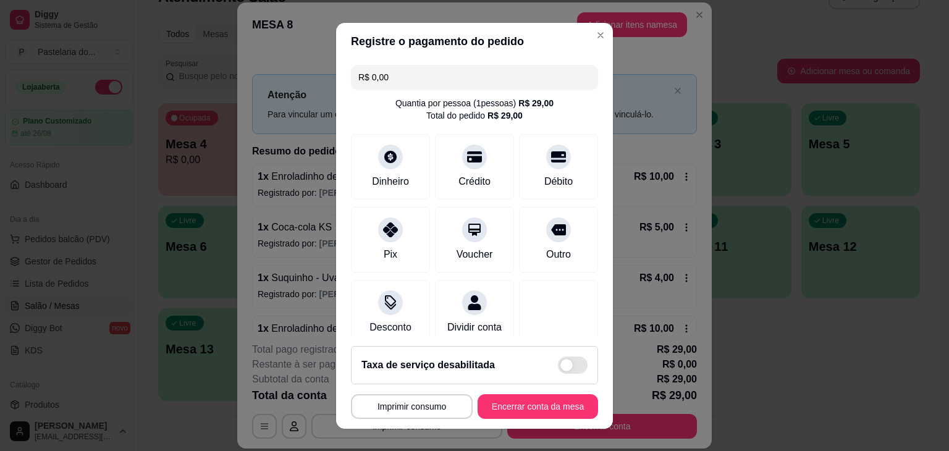
click at [572, 418] on footer "**********" at bounding box center [474, 382] width 277 height 93
click at [572, 410] on button "Encerrar conta da mesa" at bounding box center [538, 406] width 121 height 25
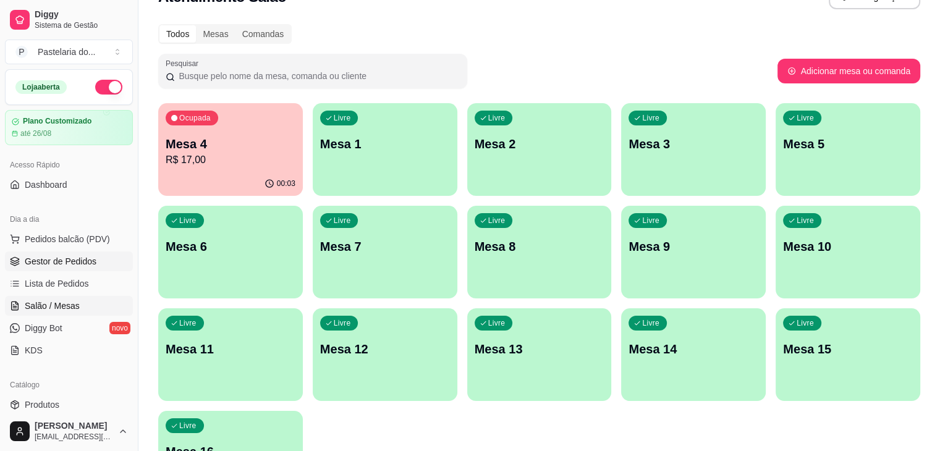
click at [69, 269] on link "Gestor de Pedidos" at bounding box center [69, 262] width 128 height 20
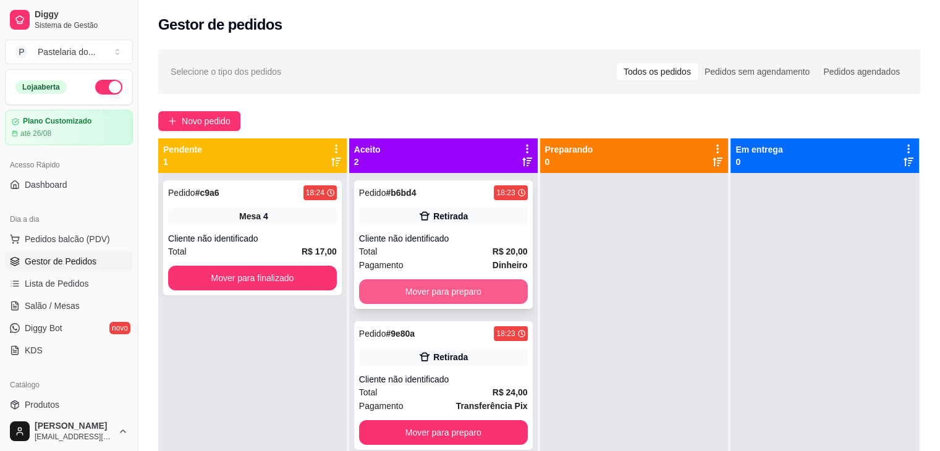
click at [395, 300] on button "Mover para preparo" at bounding box center [443, 291] width 169 height 25
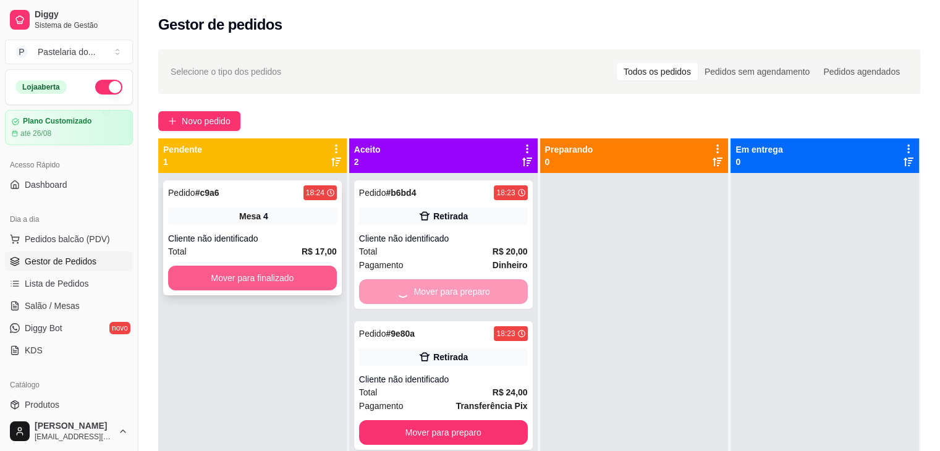
click at [309, 268] on button "Mover para finalizado" at bounding box center [252, 278] width 169 height 25
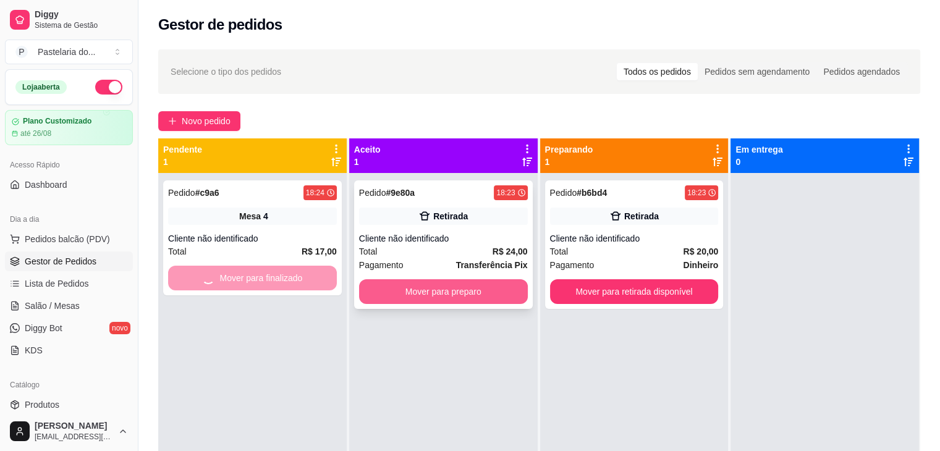
click at [455, 302] on button "Mover para preparo" at bounding box center [443, 291] width 169 height 25
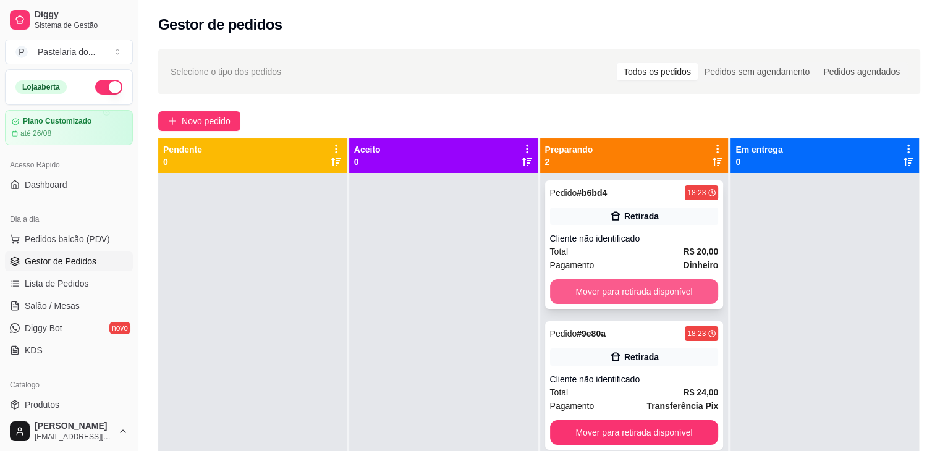
click at [606, 301] on button "Mover para retirada disponível" at bounding box center [634, 291] width 169 height 25
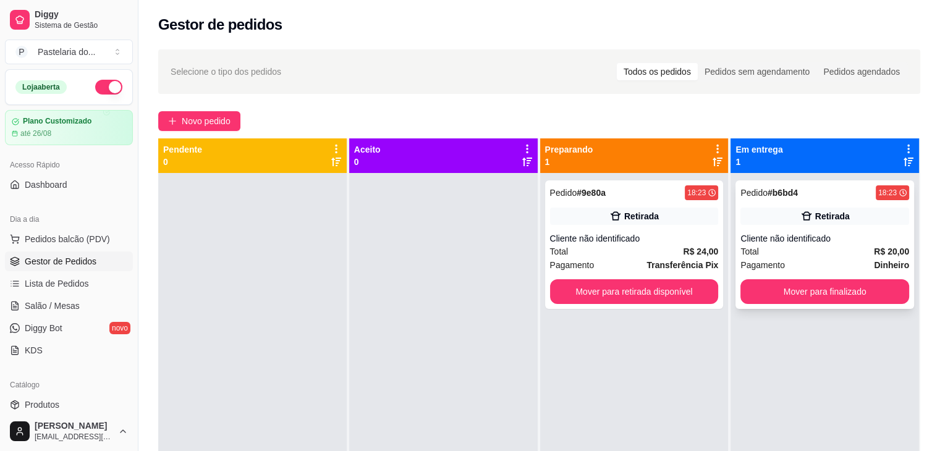
click at [735, 290] on div "Pedido # b6bd4 18:23 Retirada Cliente não identificado Total R$ 20,00 Pagamento…" at bounding box center [824, 244] width 179 height 129
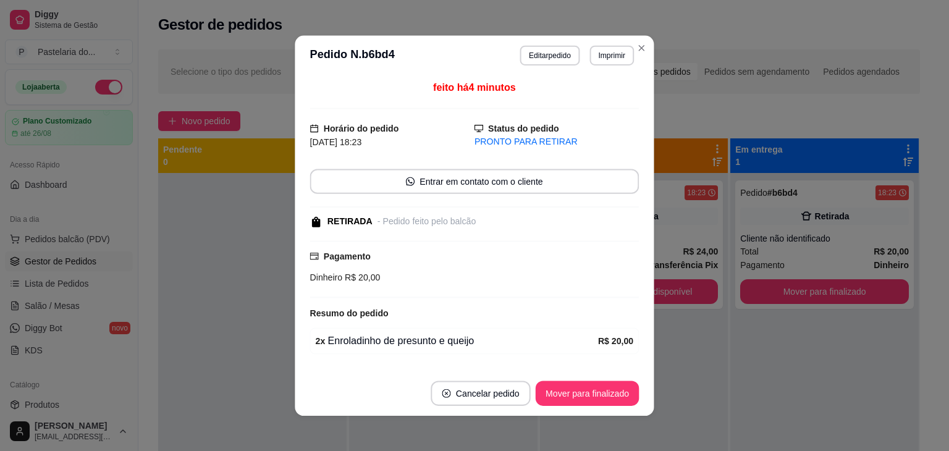
click at [644, 284] on div "feito há 4 minutos Horário do pedido [DATE] 18:23 Status do pedido PRONTO PARA …" at bounding box center [474, 222] width 359 height 295
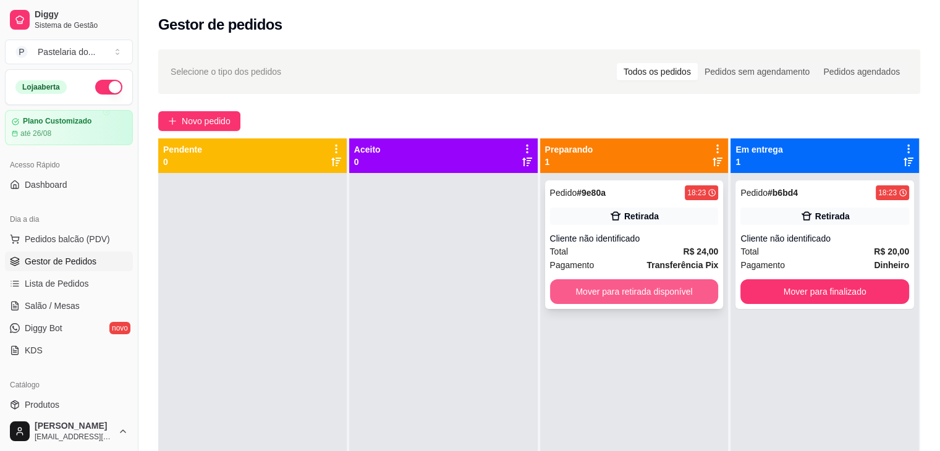
click at [692, 286] on button "Mover para retirada disponível" at bounding box center [634, 291] width 169 height 25
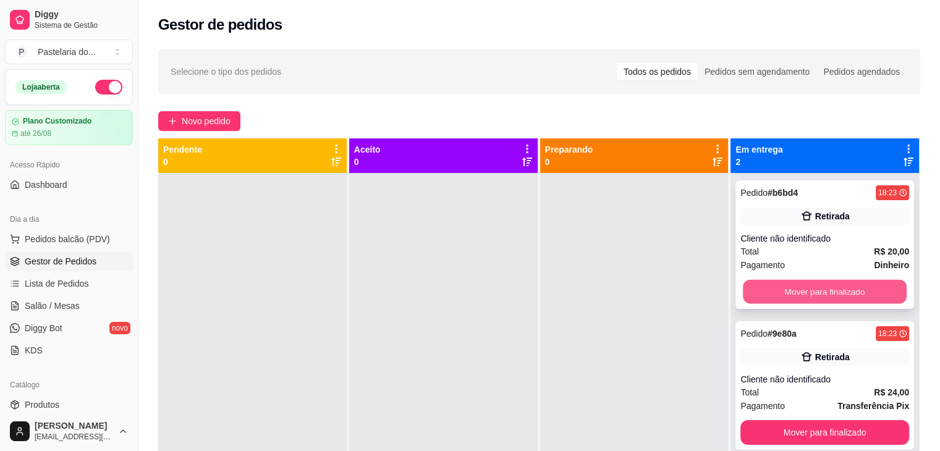
click at [782, 295] on button "Mover para finalizado" at bounding box center [825, 292] width 164 height 24
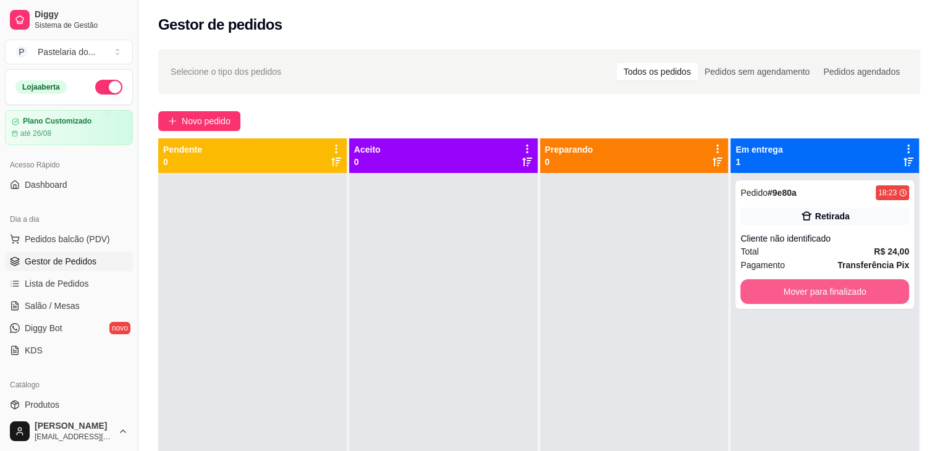
click at [782, 295] on button "Mover para finalizado" at bounding box center [824, 291] width 169 height 25
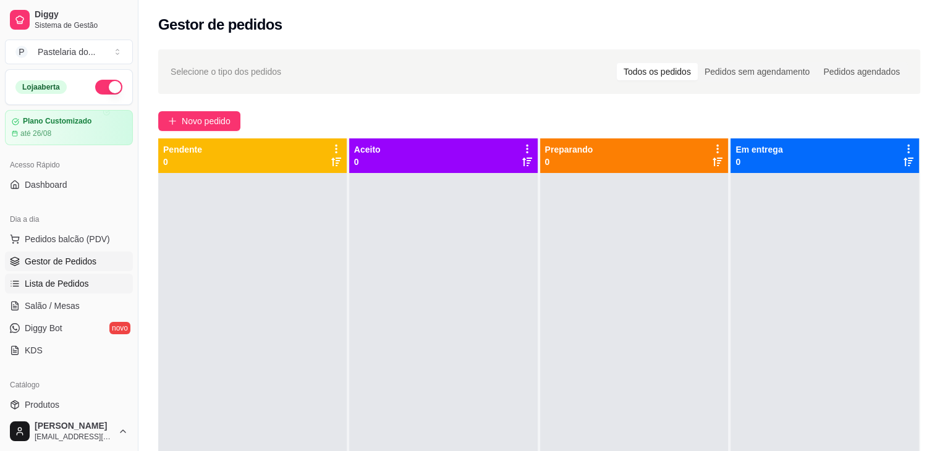
click at [104, 277] on link "Lista de Pedidos" at bounding box center [69, 284] width 128 height 20
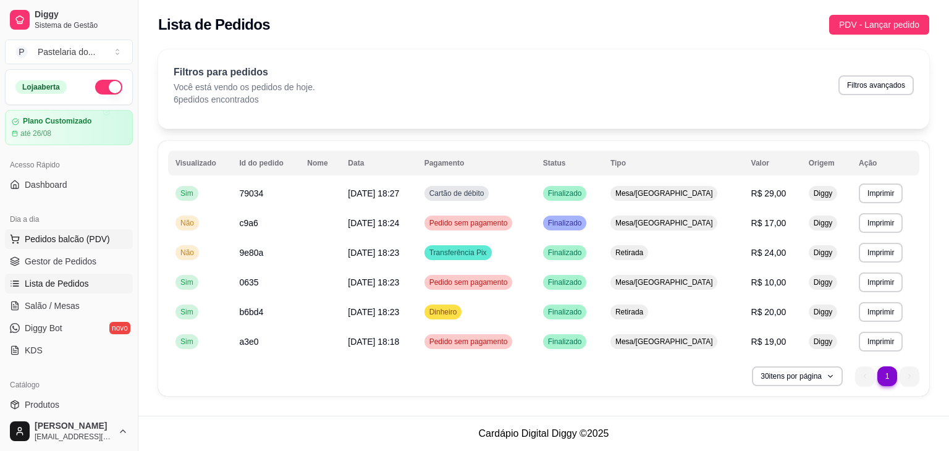
click at [109, 231] on button "Pedidos balcão (PDV)" at bounding box center [69, 239] width 128 height 20
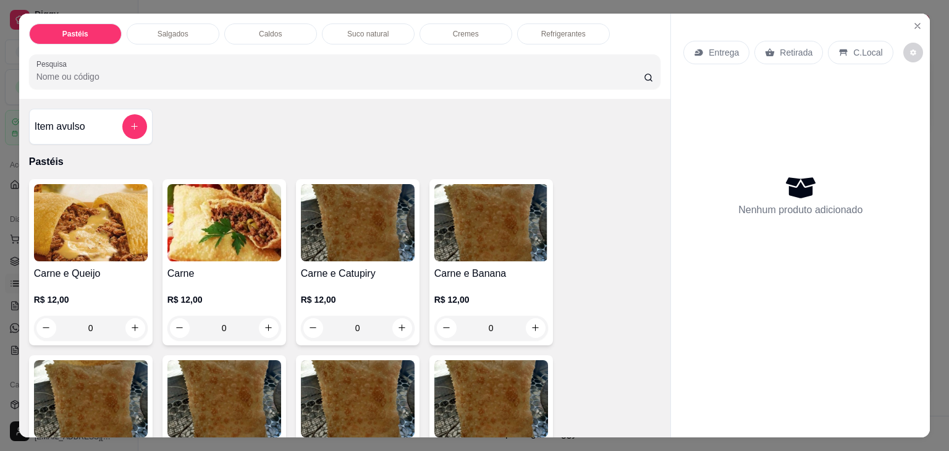
click at [178, 32] on p "Salgados" at bounding box center [173, 34] width 31 height 10
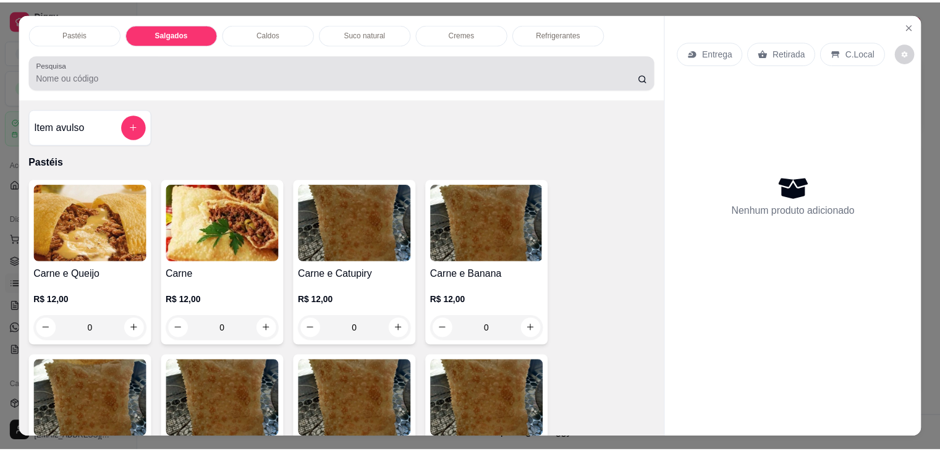
scroll to position [30, 0]
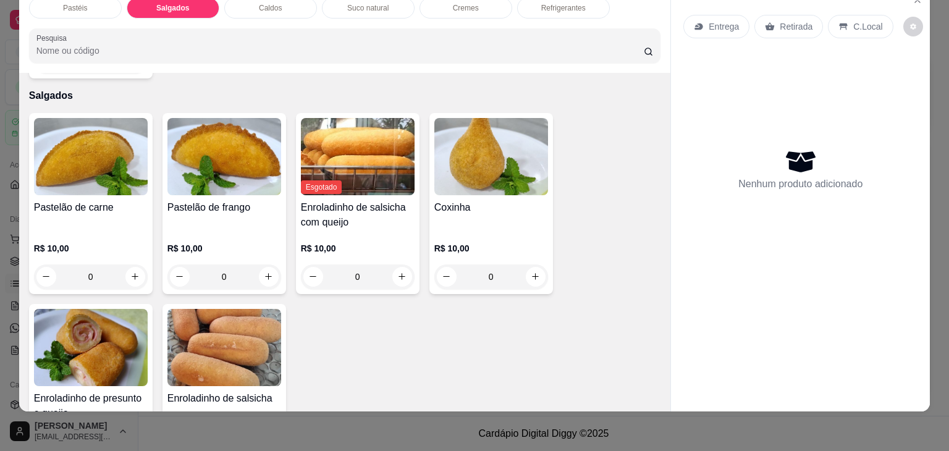
click at [195, 200] on div "Pastelão de frango" at bounding box center [224, 215] width 114 height 30
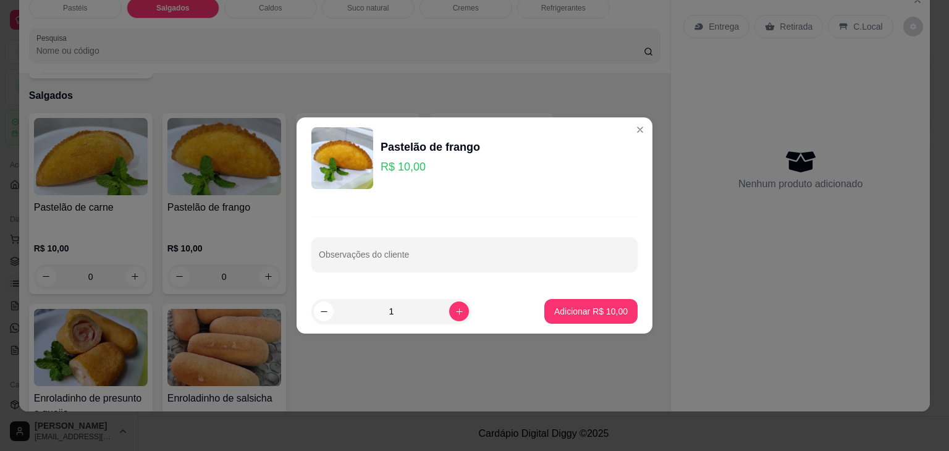
click at [635, 316] on footer "1 Adicionar R$ 10,00" at bounding box center [475, 311] width 356 height 44
click at [632, 315] on footer "1 Adicionar R$ 10,00" at bounding box center [475, 311] width 356 height 44
click at [596, 315] on p "Adicionar R$ 10,00" at bounding box center [591, 311] width 74 height 12
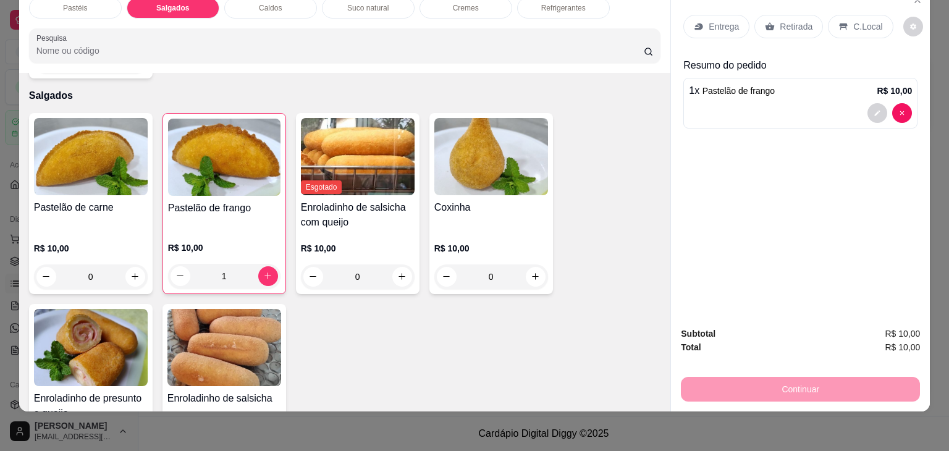
click at [790, 20] on p "Retirada" at bounding box center [796, 26] width 33 height 12
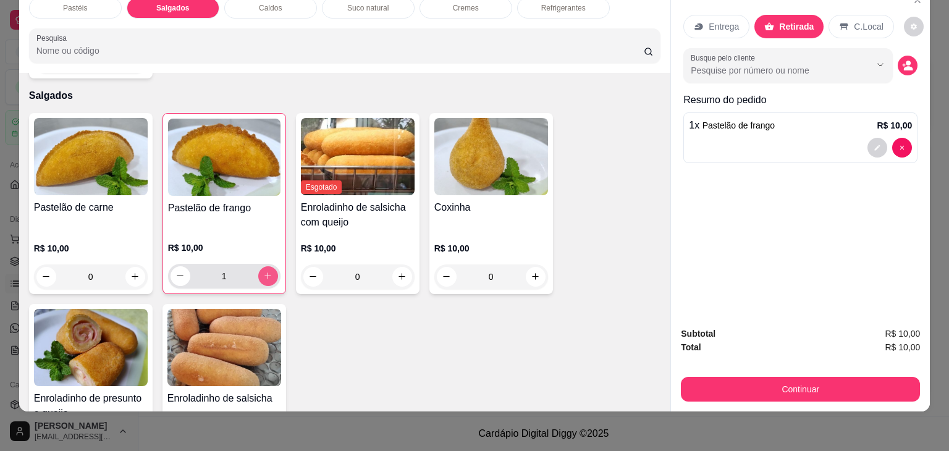
click at [265, 266] on button "increase-product-quantity" at bounding box center [268, 276] width 20 height 20
type input "2"
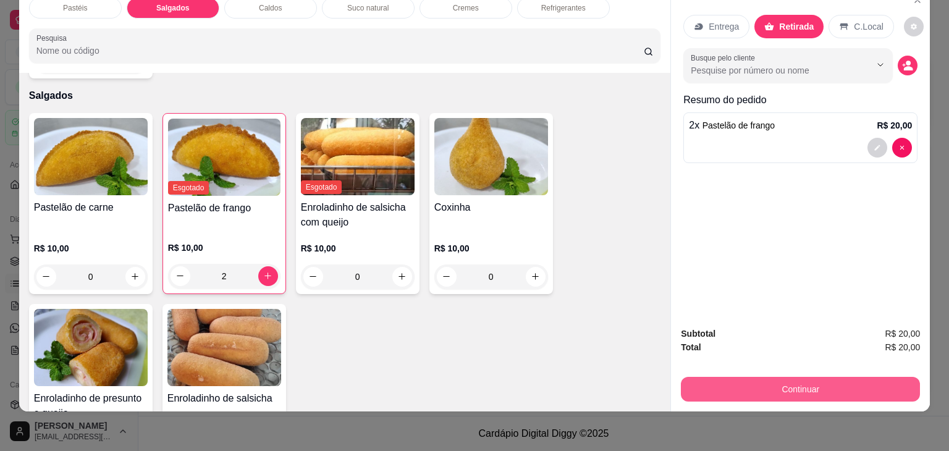
click at [796, 384] on button "Continuar" at bounding box center [800, 389] width 239 height 25
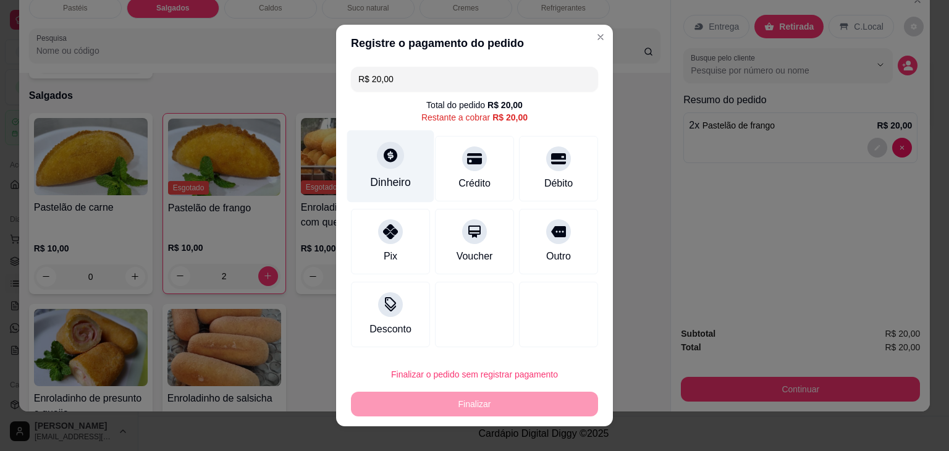
click at [379, 165] on div at bounding box center [390, 155] width 27 height 27
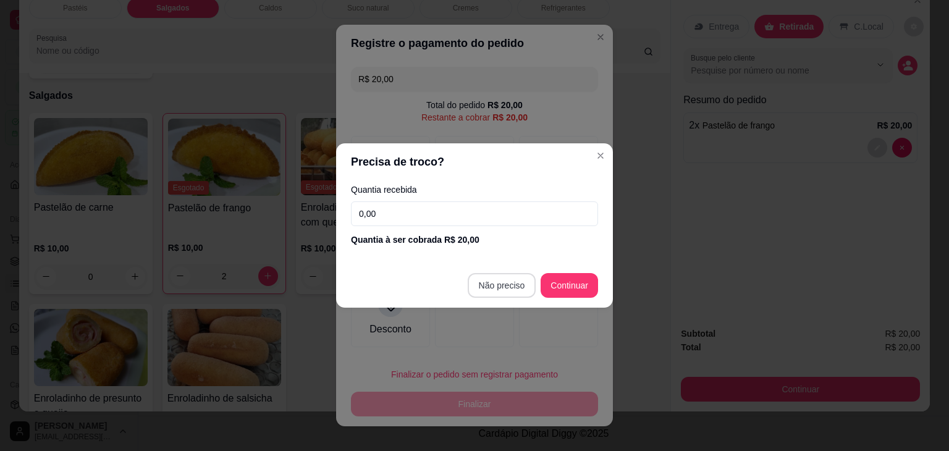
type input "R$ 0,00"
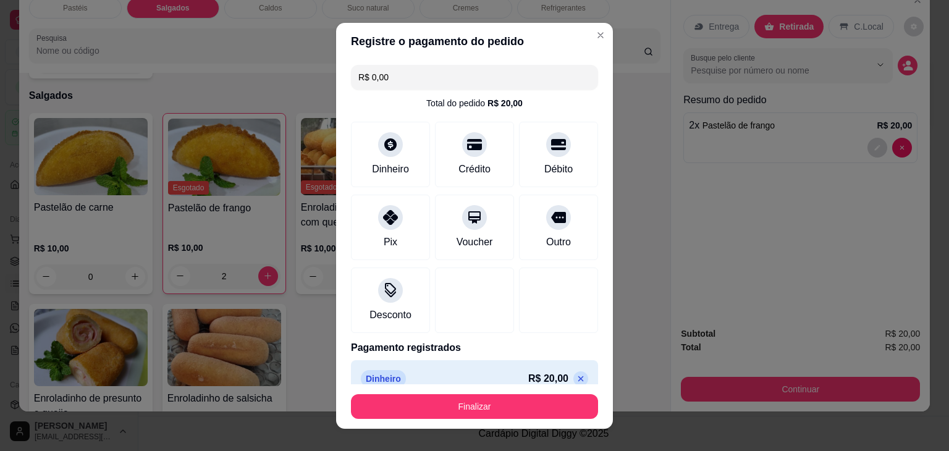
click at [532, 392] on footer "Finalizar" at bounding box center [474, 406] width 277 height 44
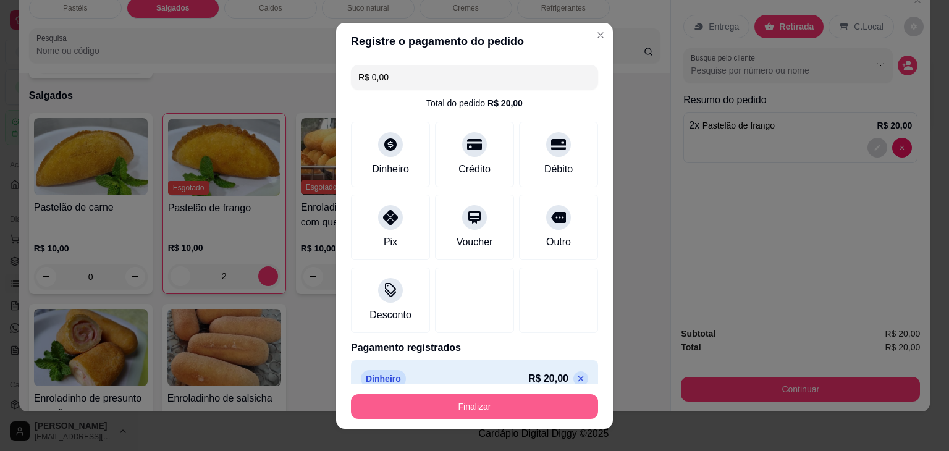
click at [534, 402] on button "Finalizar" at bounding box center [474, 406] width 247 height 25
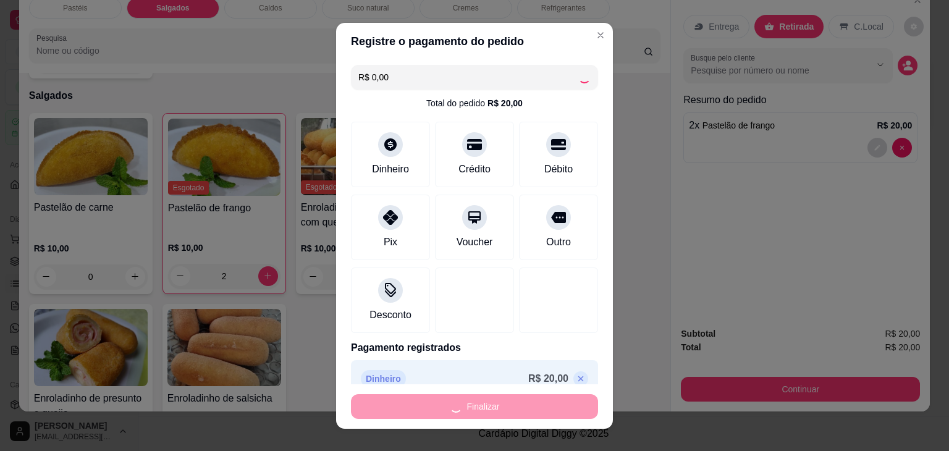
type input "0"
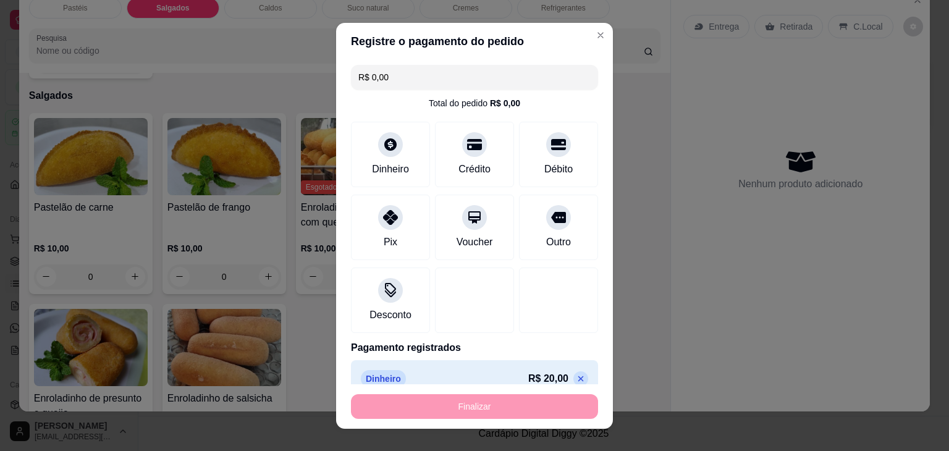
type input "-R$ 20,00"
